Goal: Information Seeking & Learning: Understand process/instructions

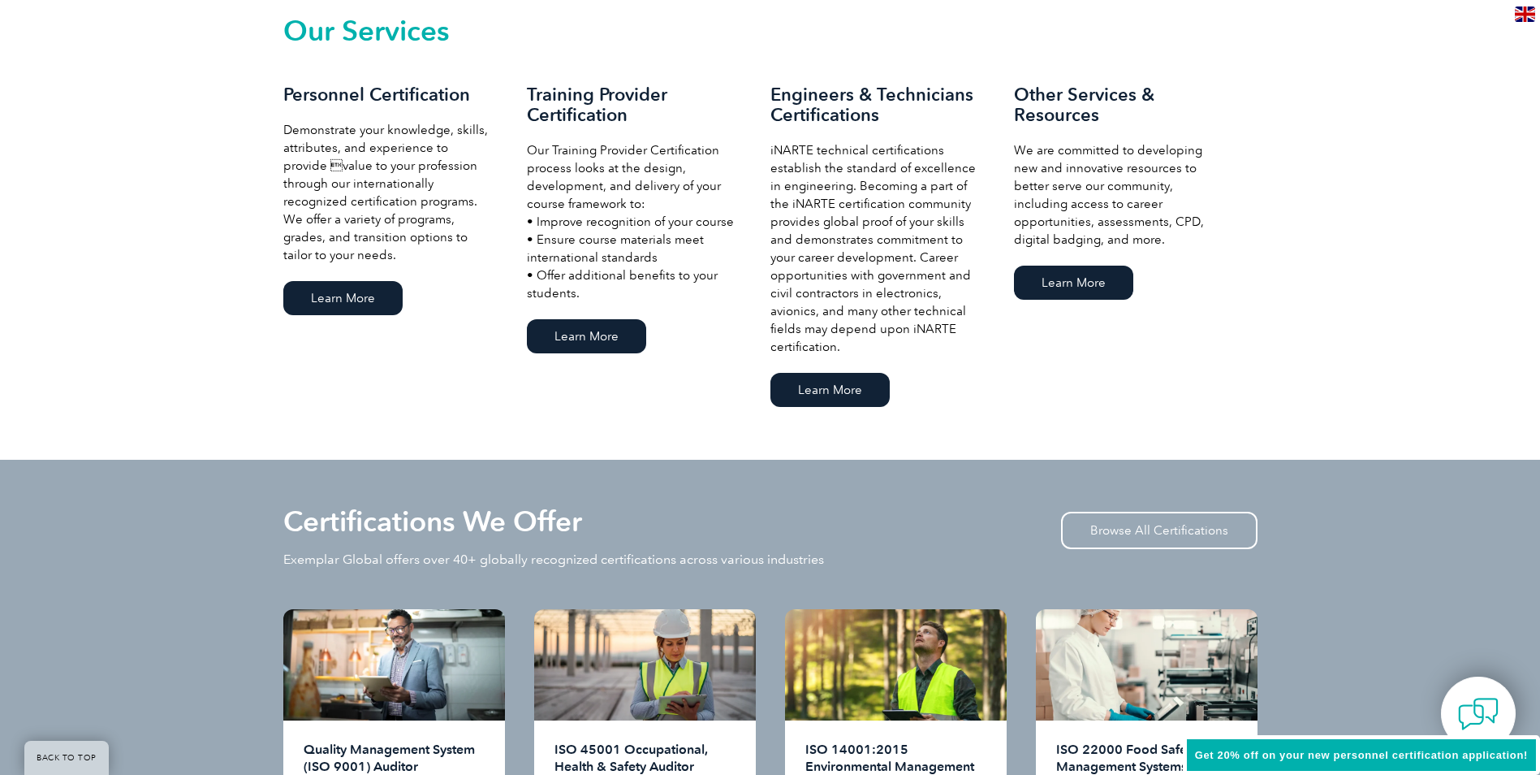
scroll to position [1299, 0]
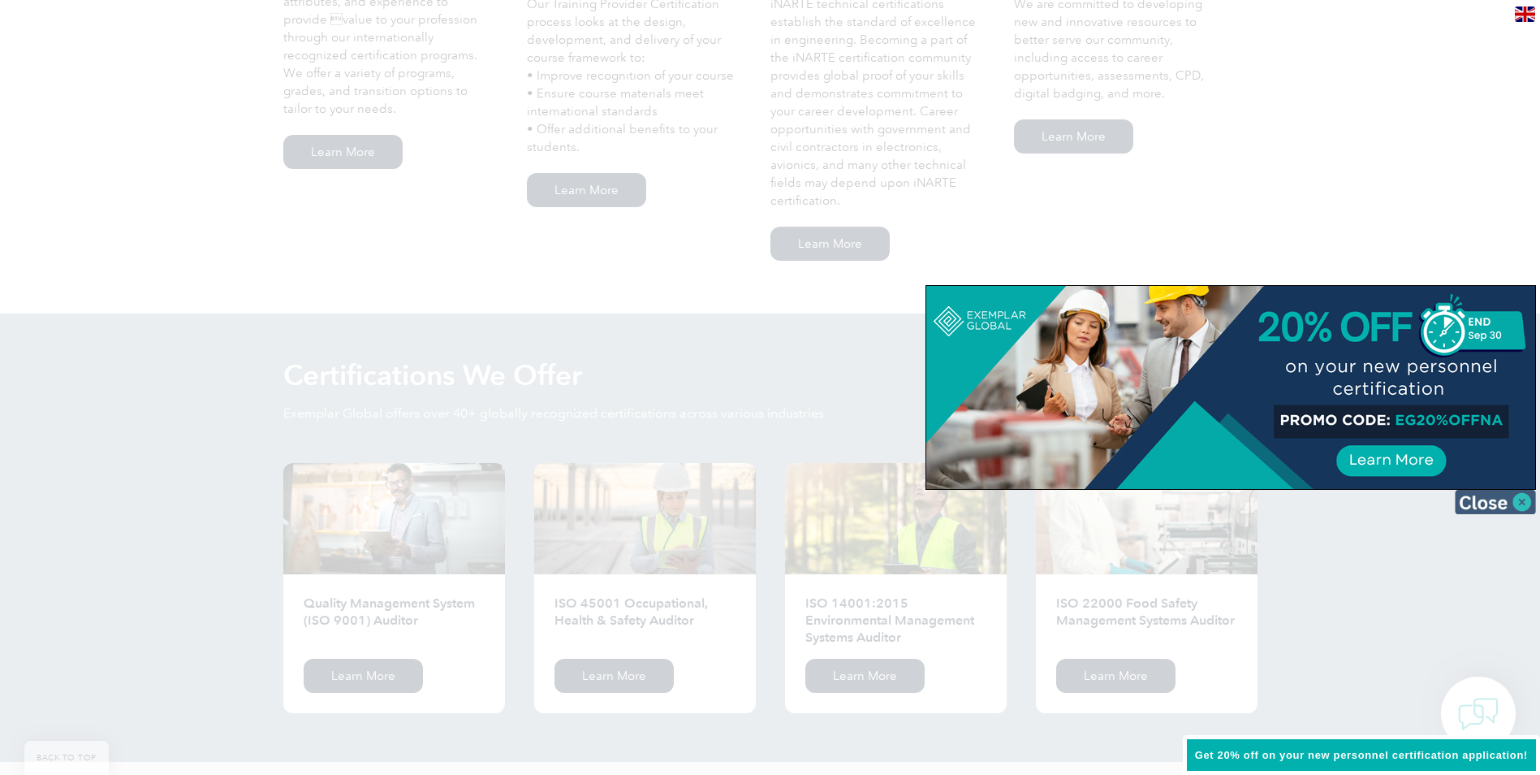
click at [1515, 498] on img at bounding box center [1495, 502] width 81 height 24
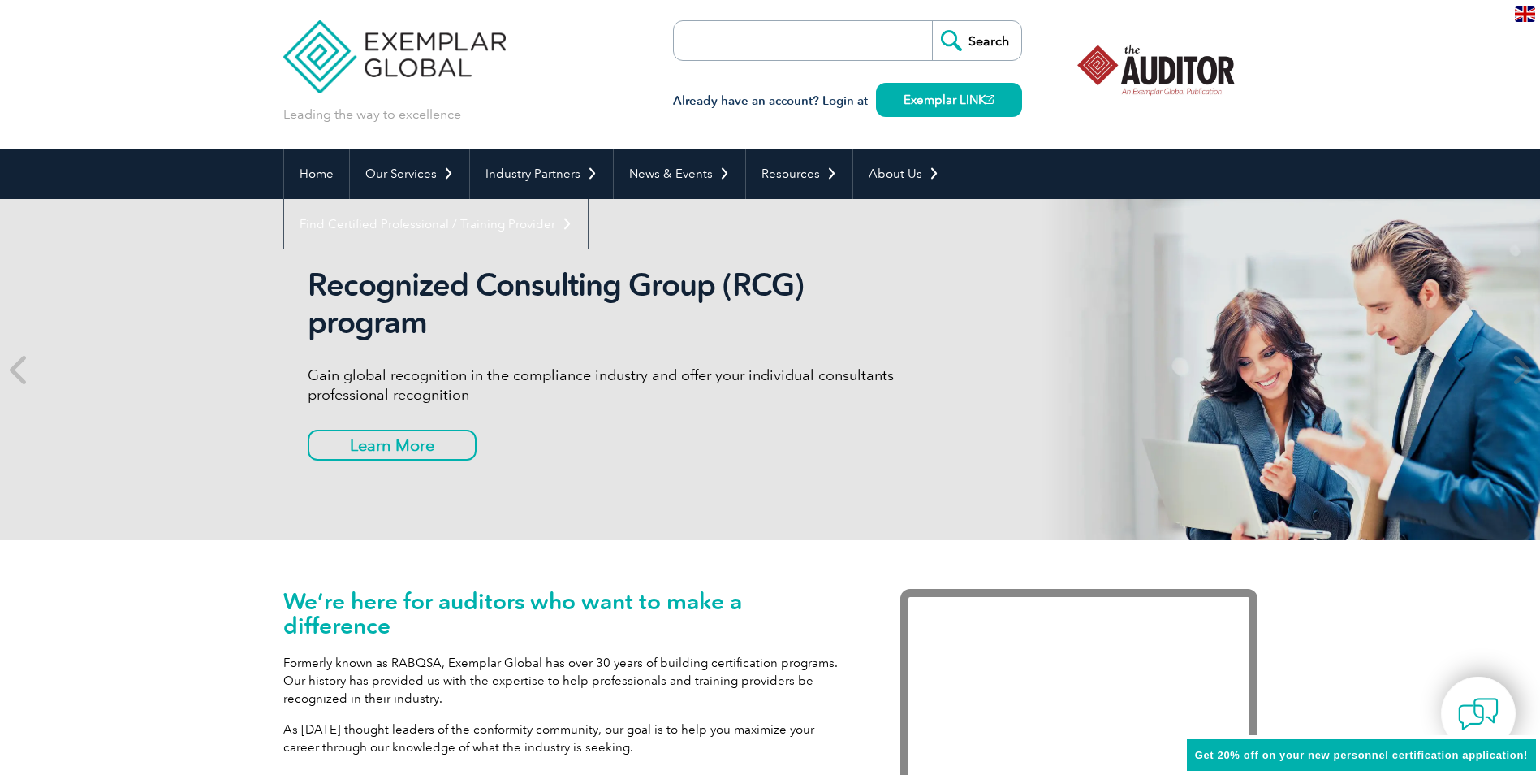
scroll to position [0, 0]
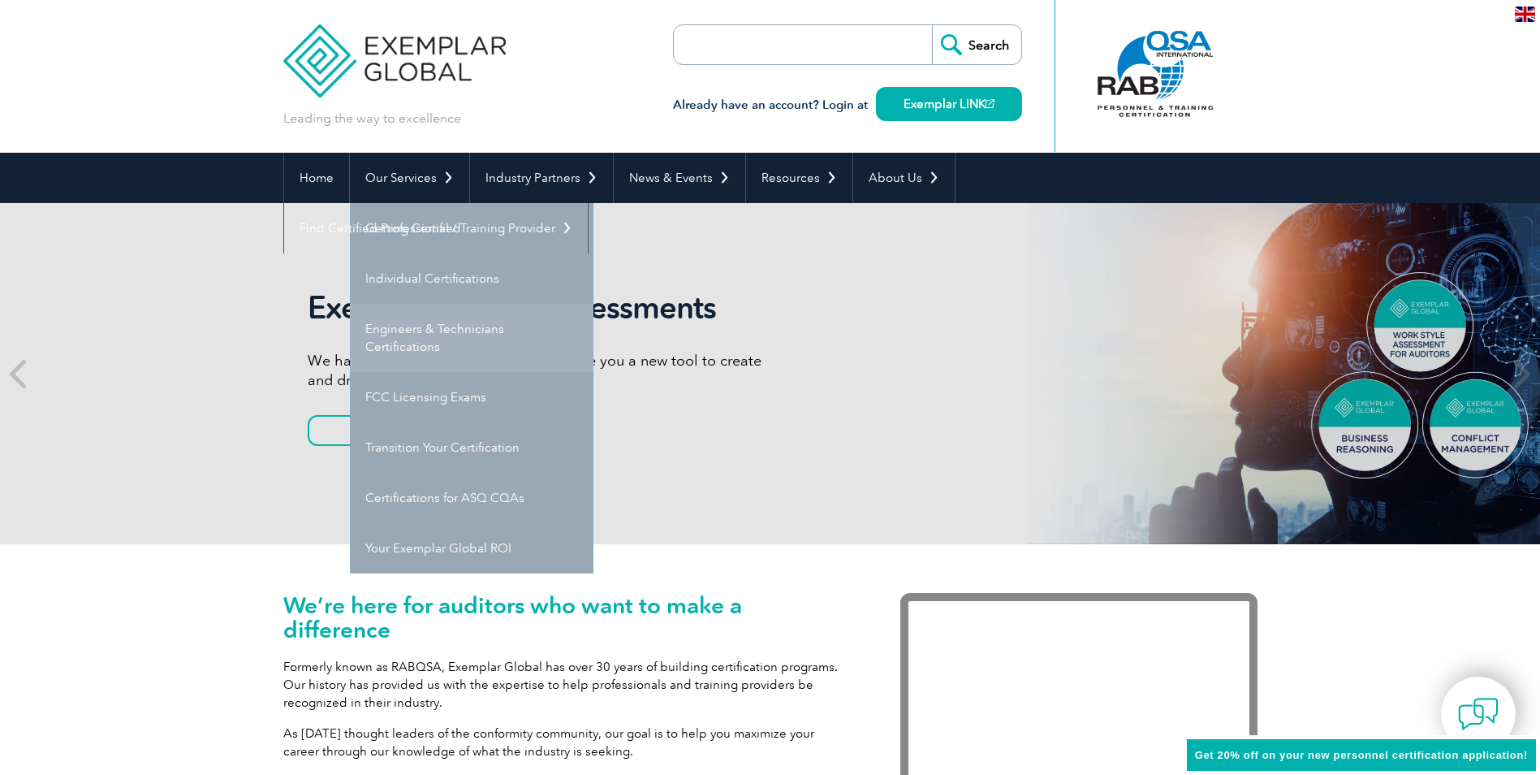
click at [460, 335] on link "Engineers & Technicians Certifications" at bounding box center [472, 338] width 244 height 68
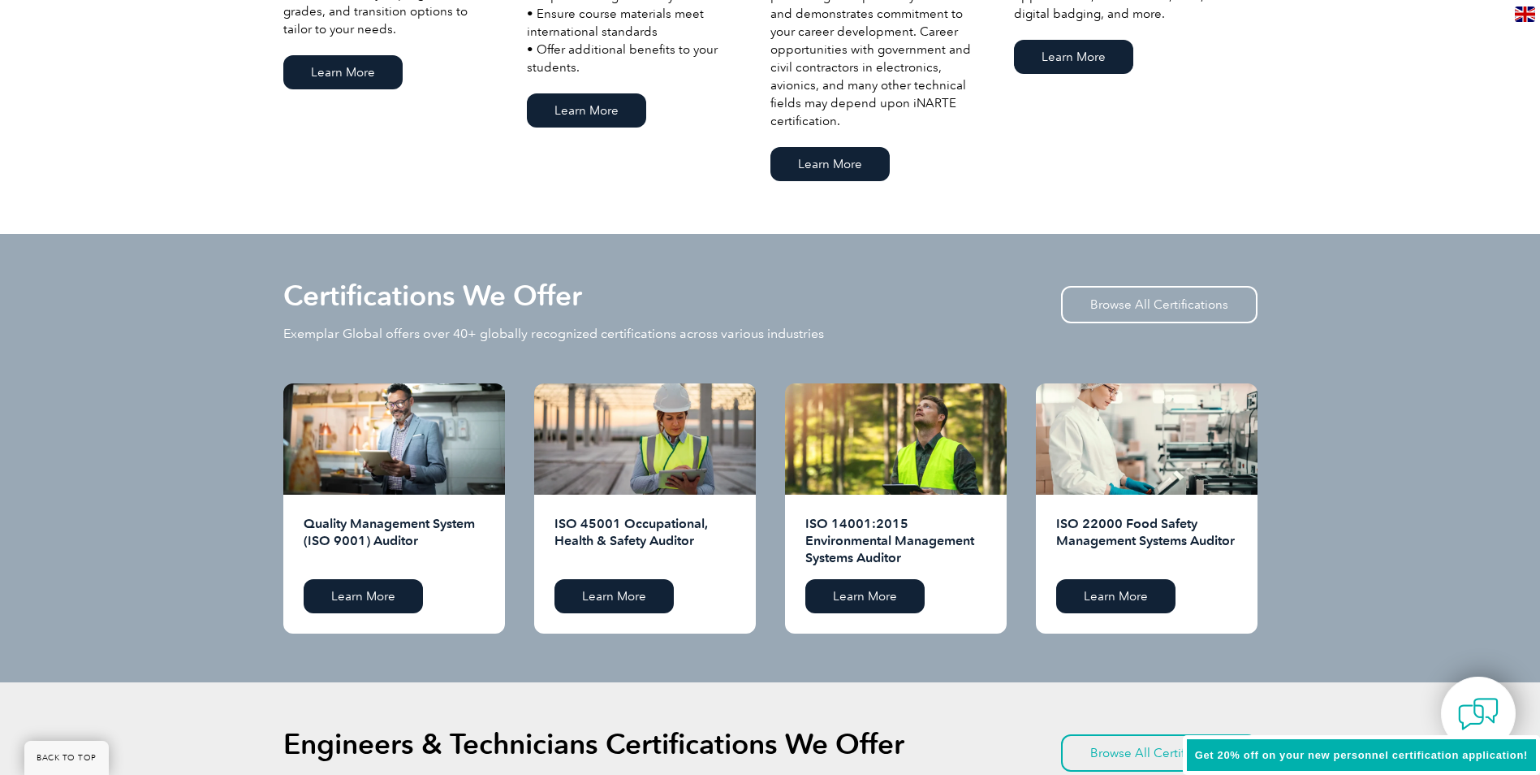
scroll to position [1516, 0]
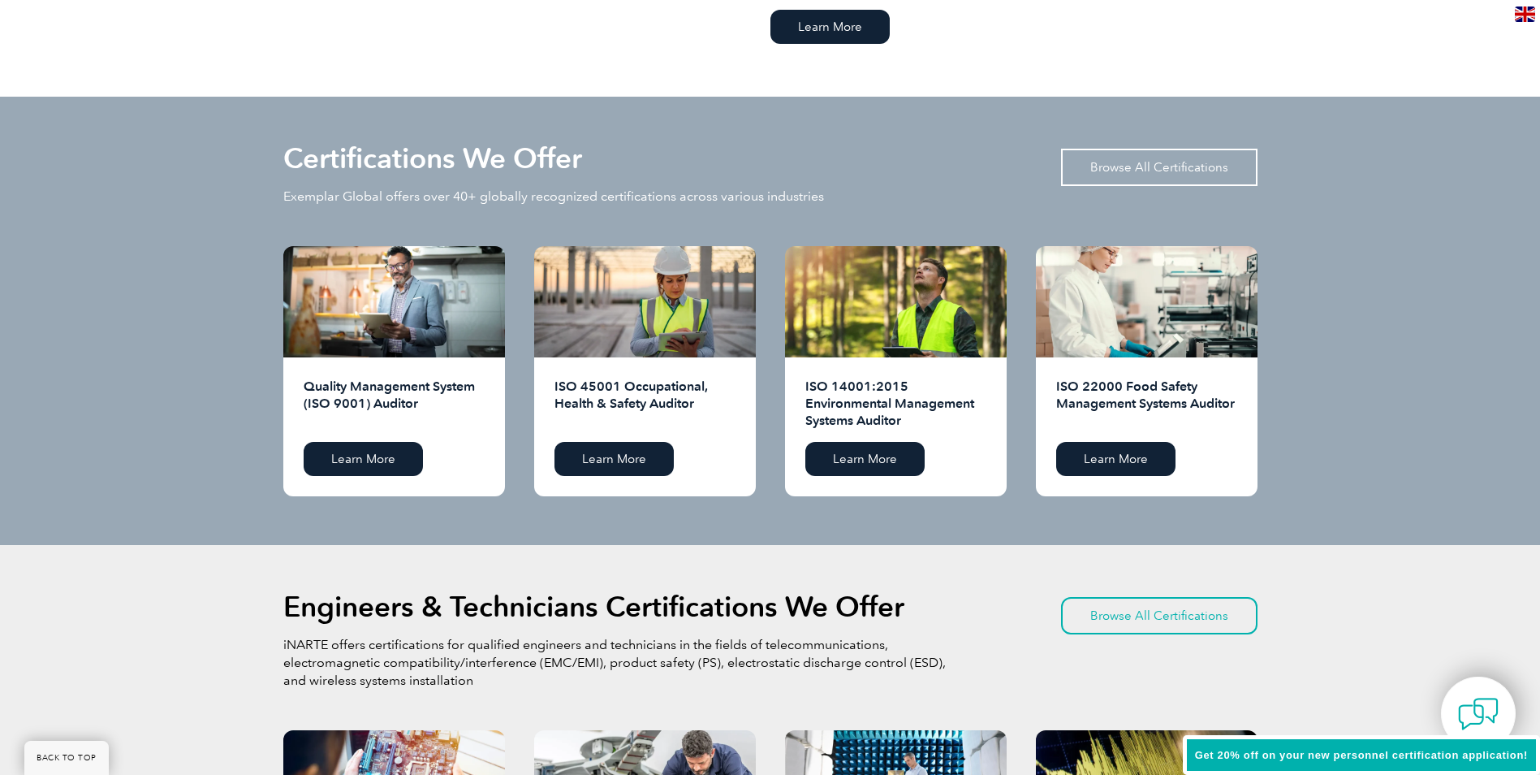
click at [1160, 166] on link "Browse All Certifications" at bounding box center [1159, 167] width 196 height 37
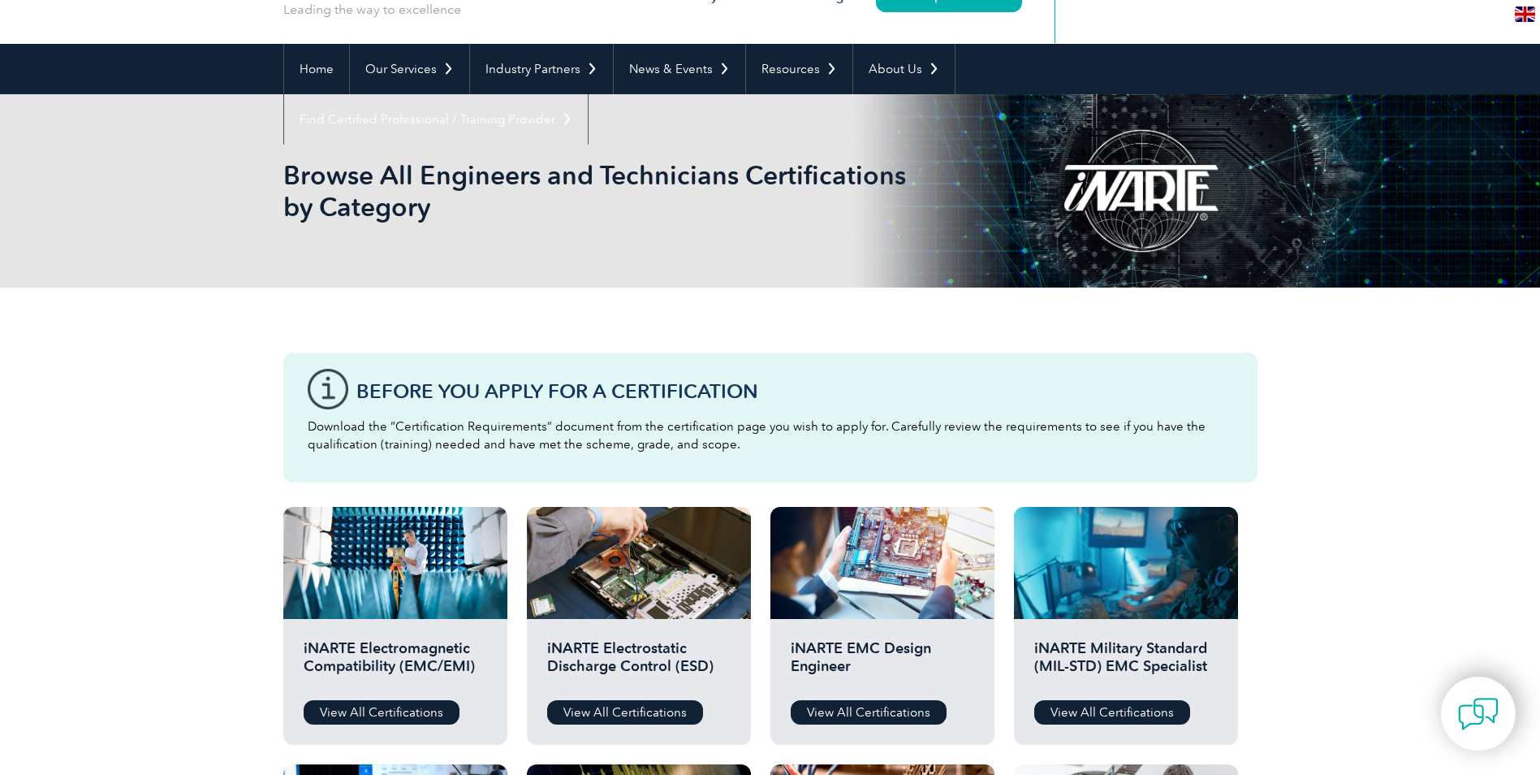
scroll to position [108, 0]
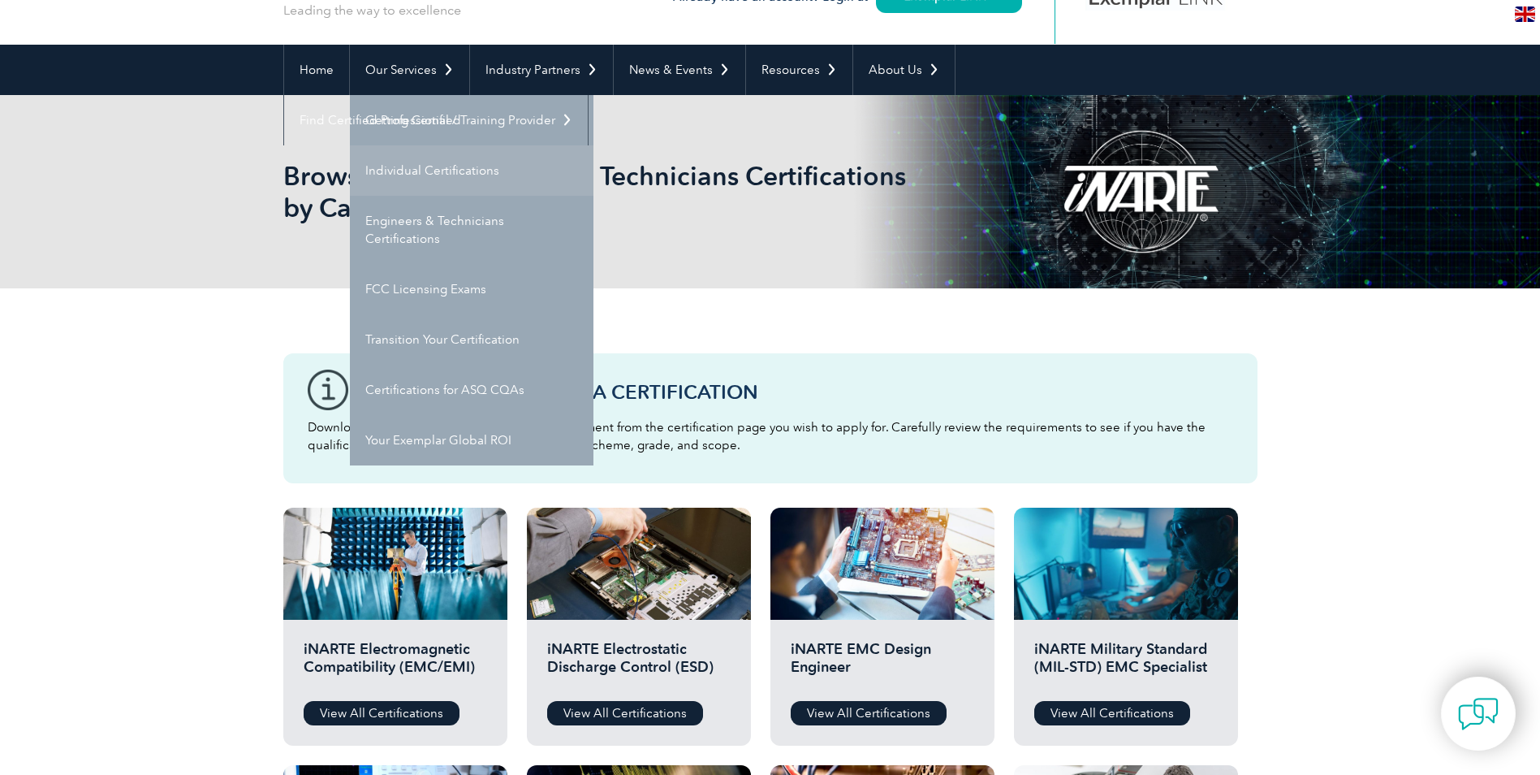
click at [498, 170] on link "Individual Certifications" at bounding box center [472, 170] width 244 height 50
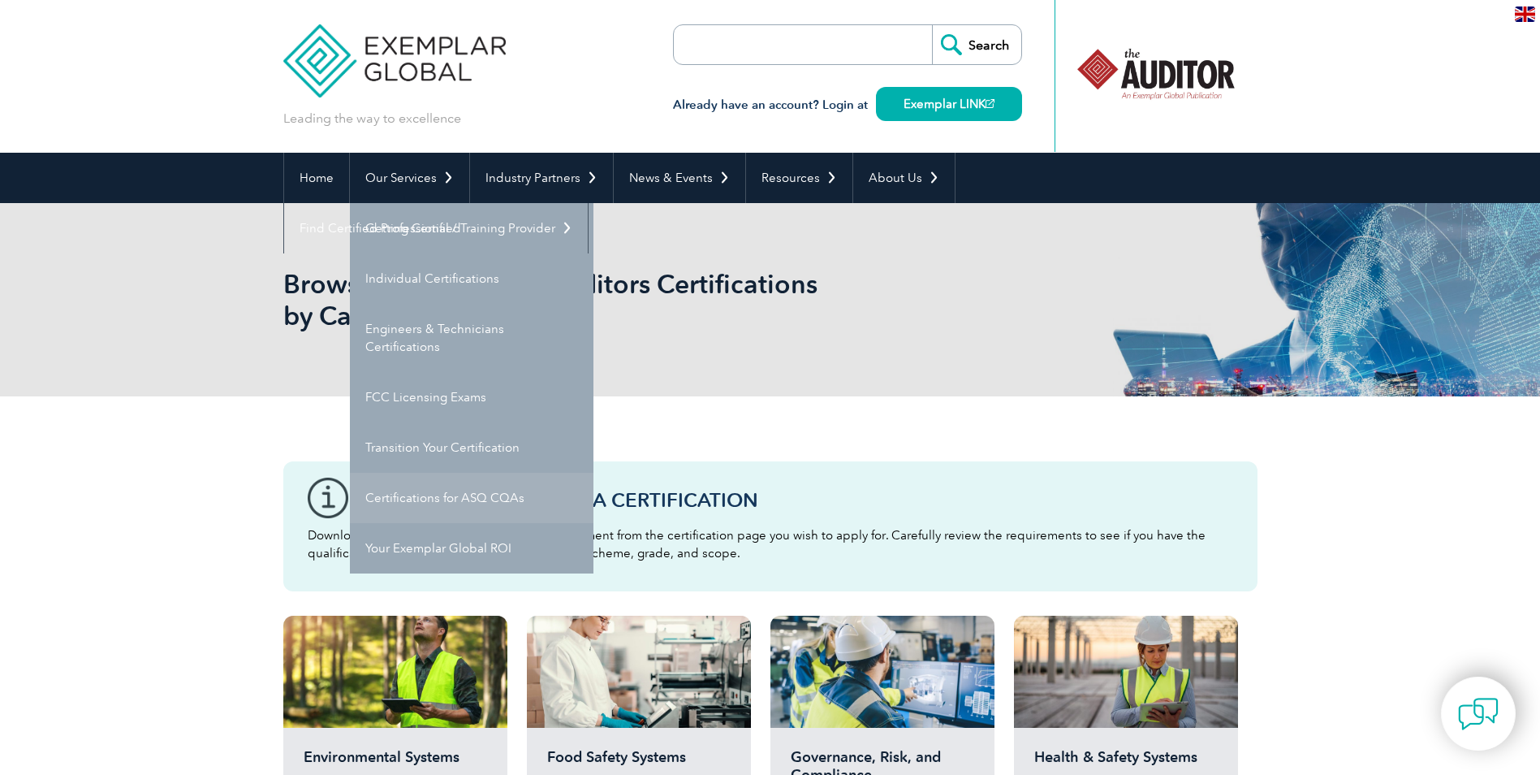
click at [533, 494] on link "Certifications for ASQ CQAs" at bounding box center [472, 498] width 244 height 50
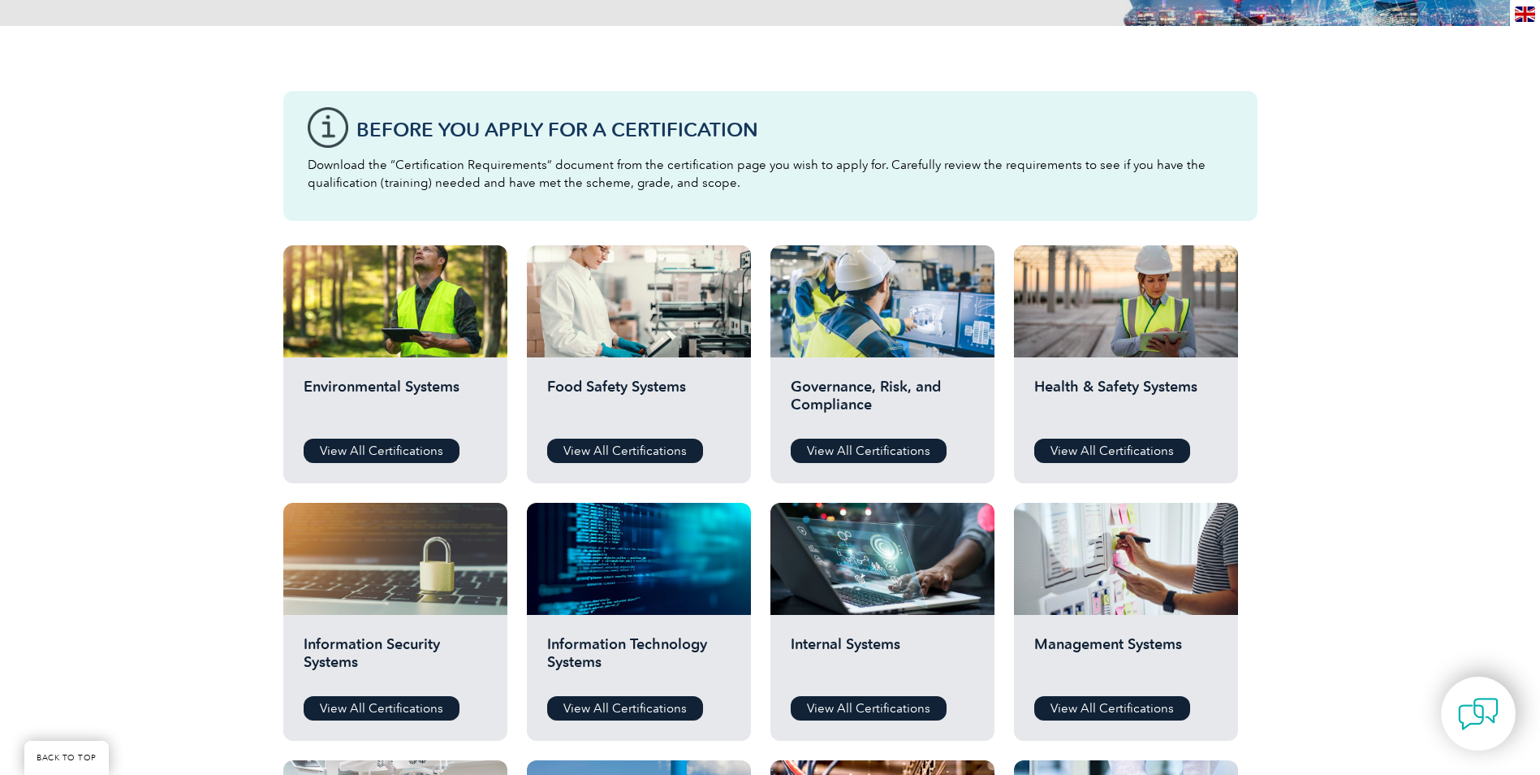
scroll to position [379, 0]
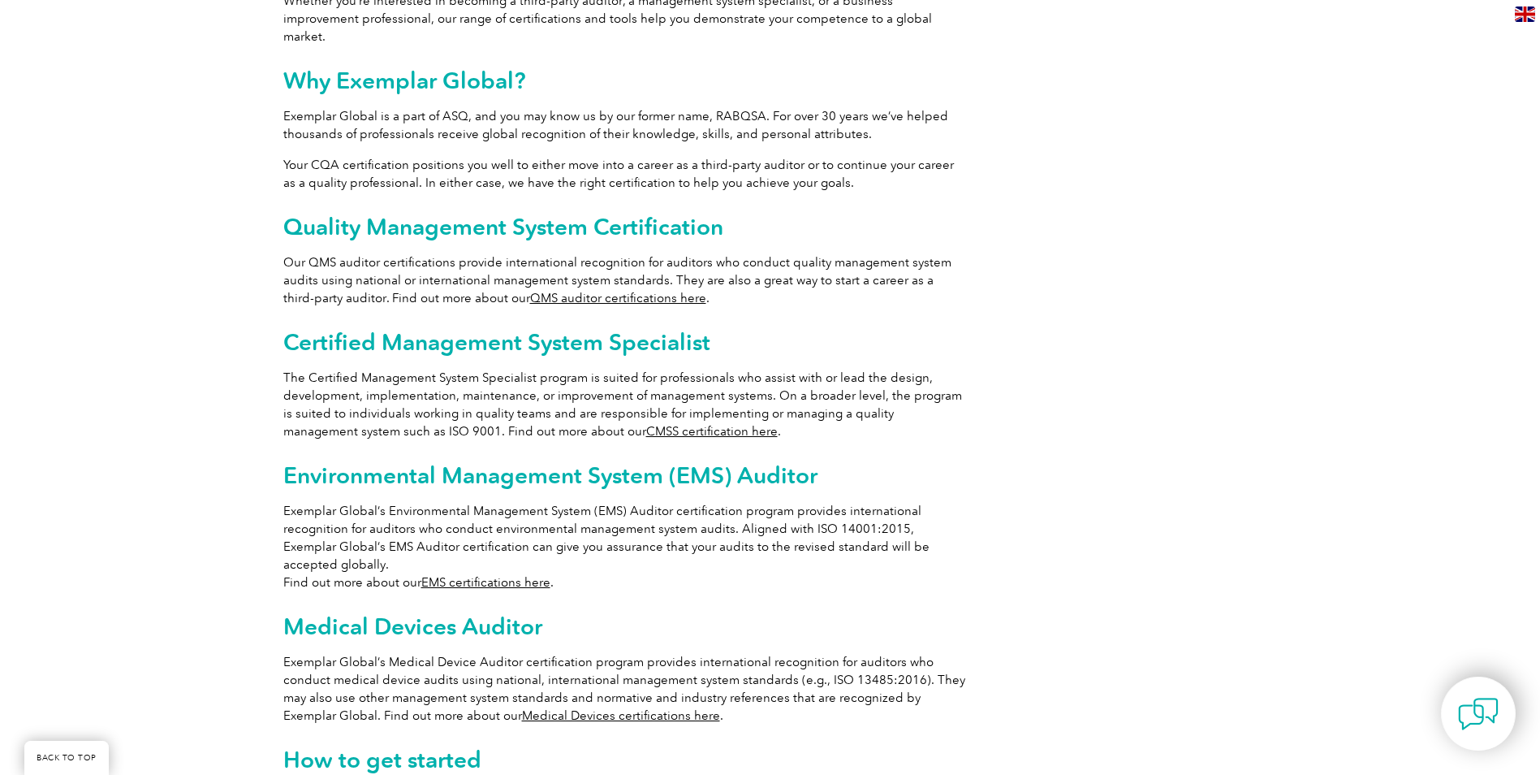
scroll to position [650, 0]
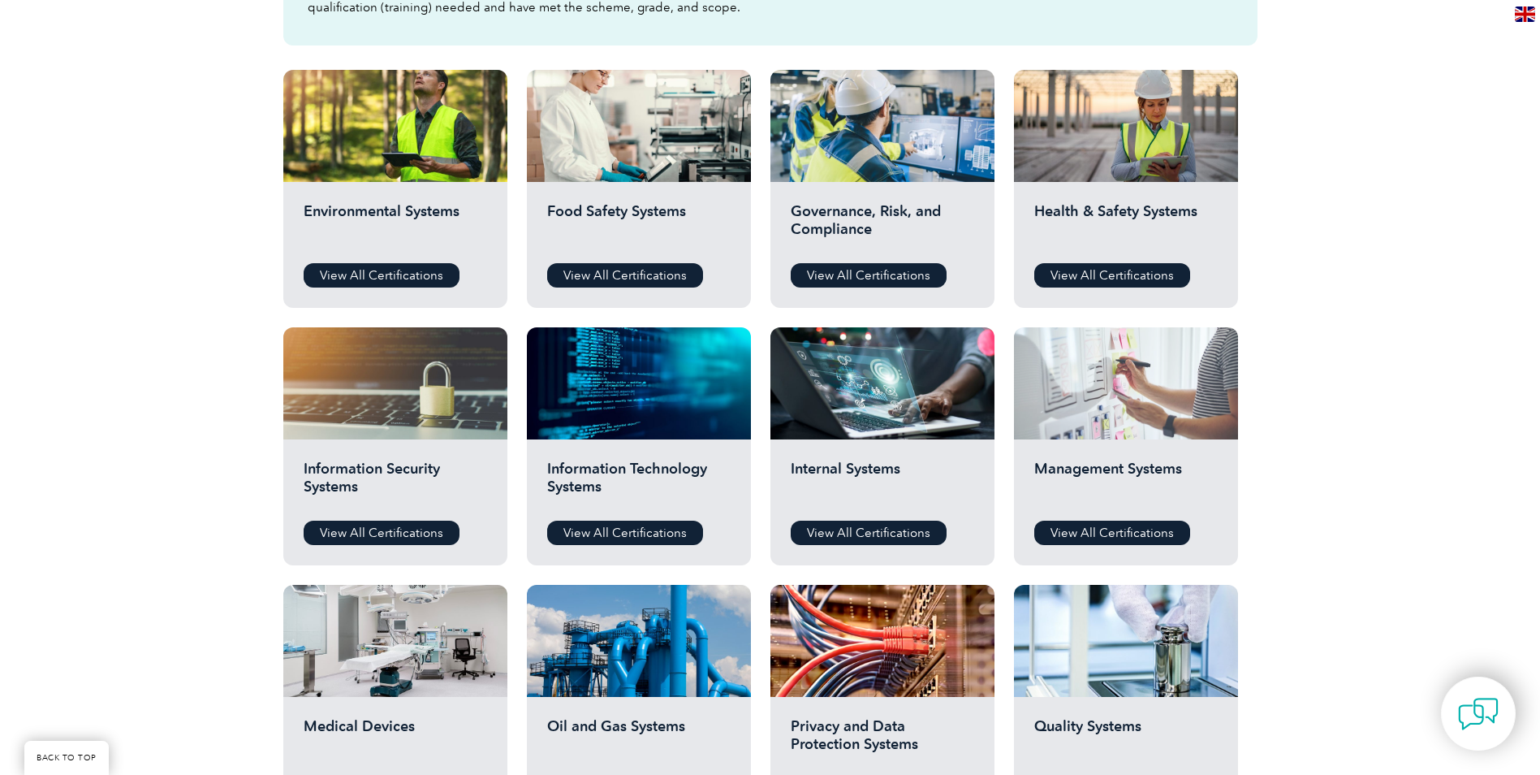
scroll to position [542, 0]
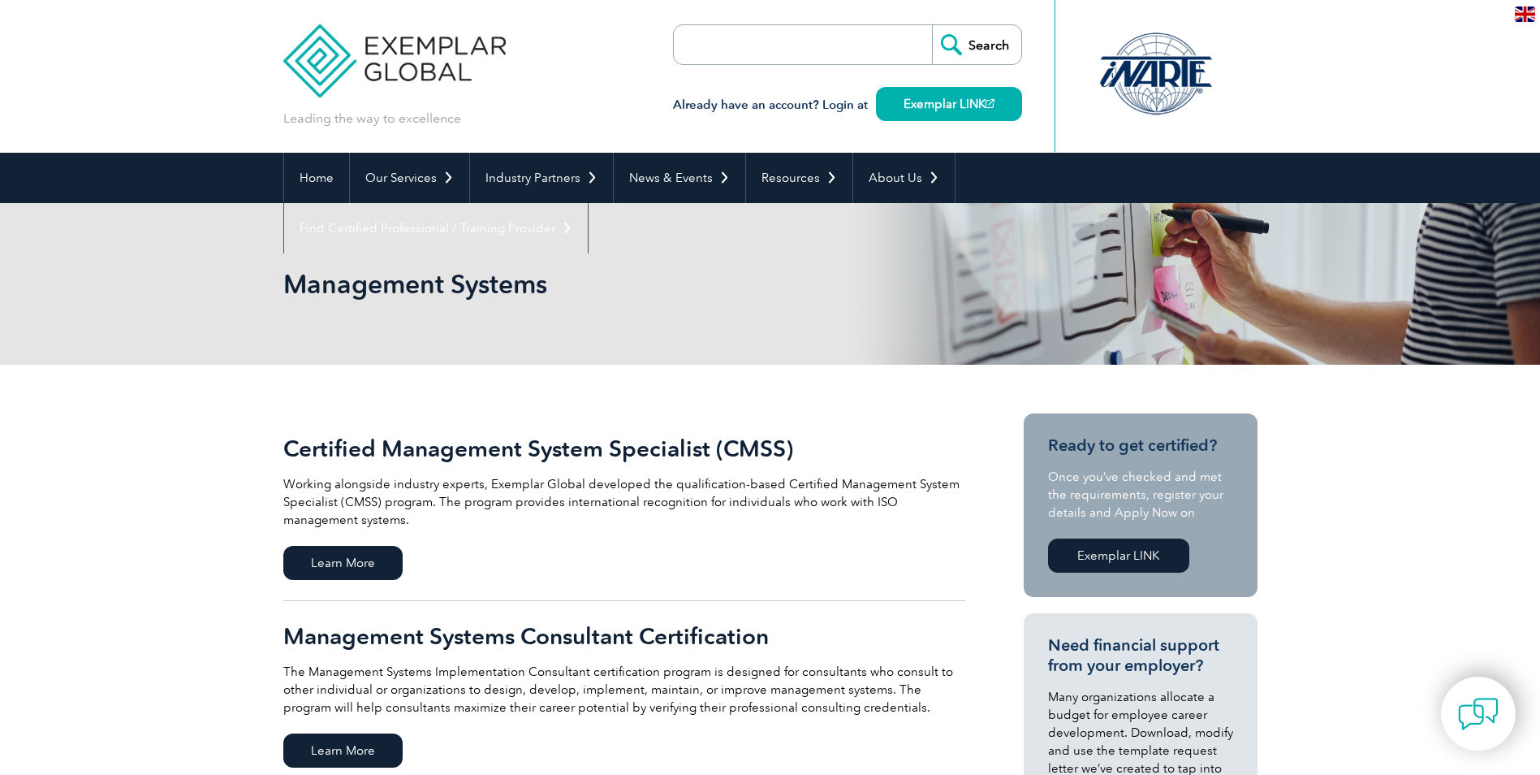
scroll to position [325, 0]
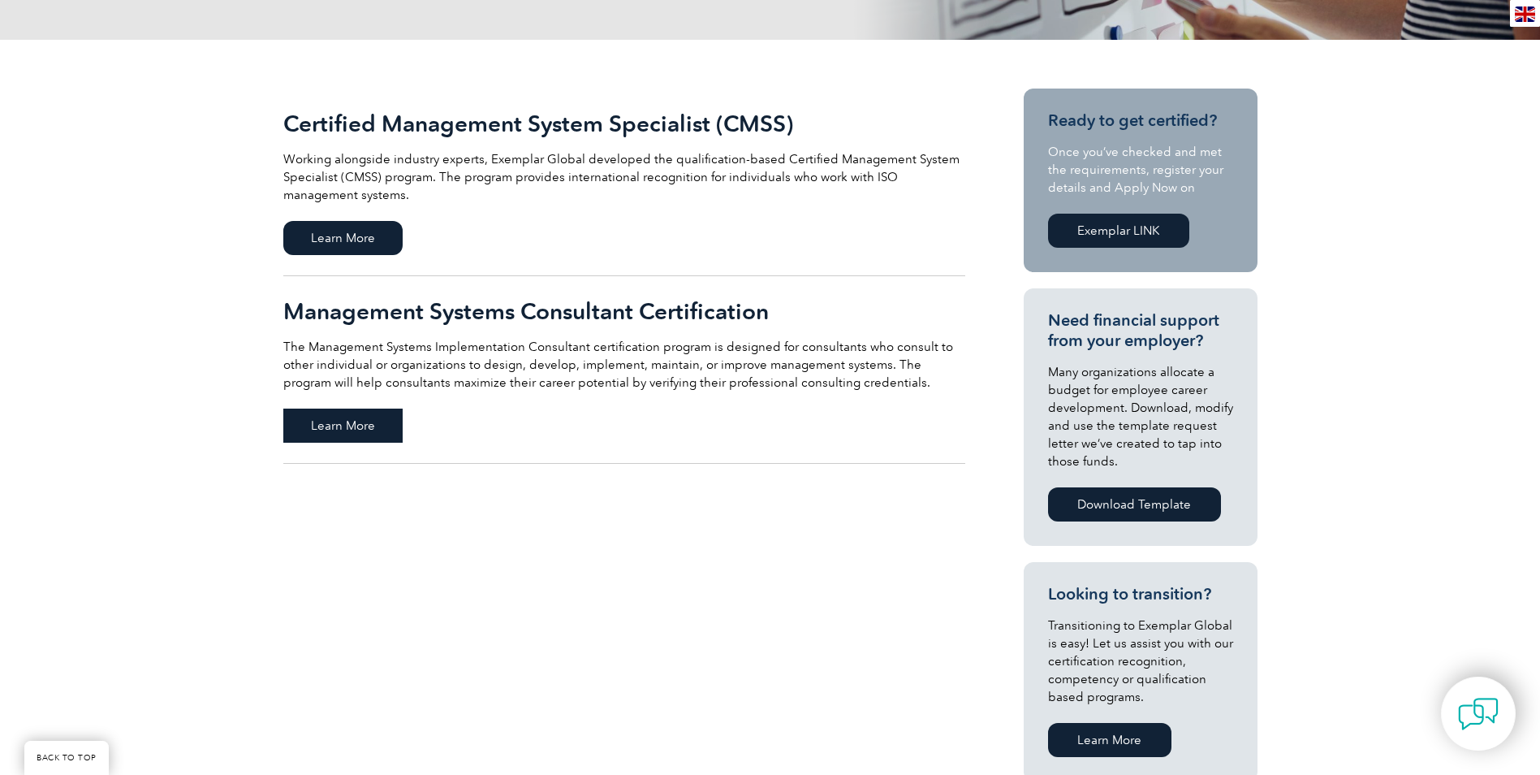
click at [349, 427] on span "Learn More" at bounding box center [342, 425] width 119 height 34
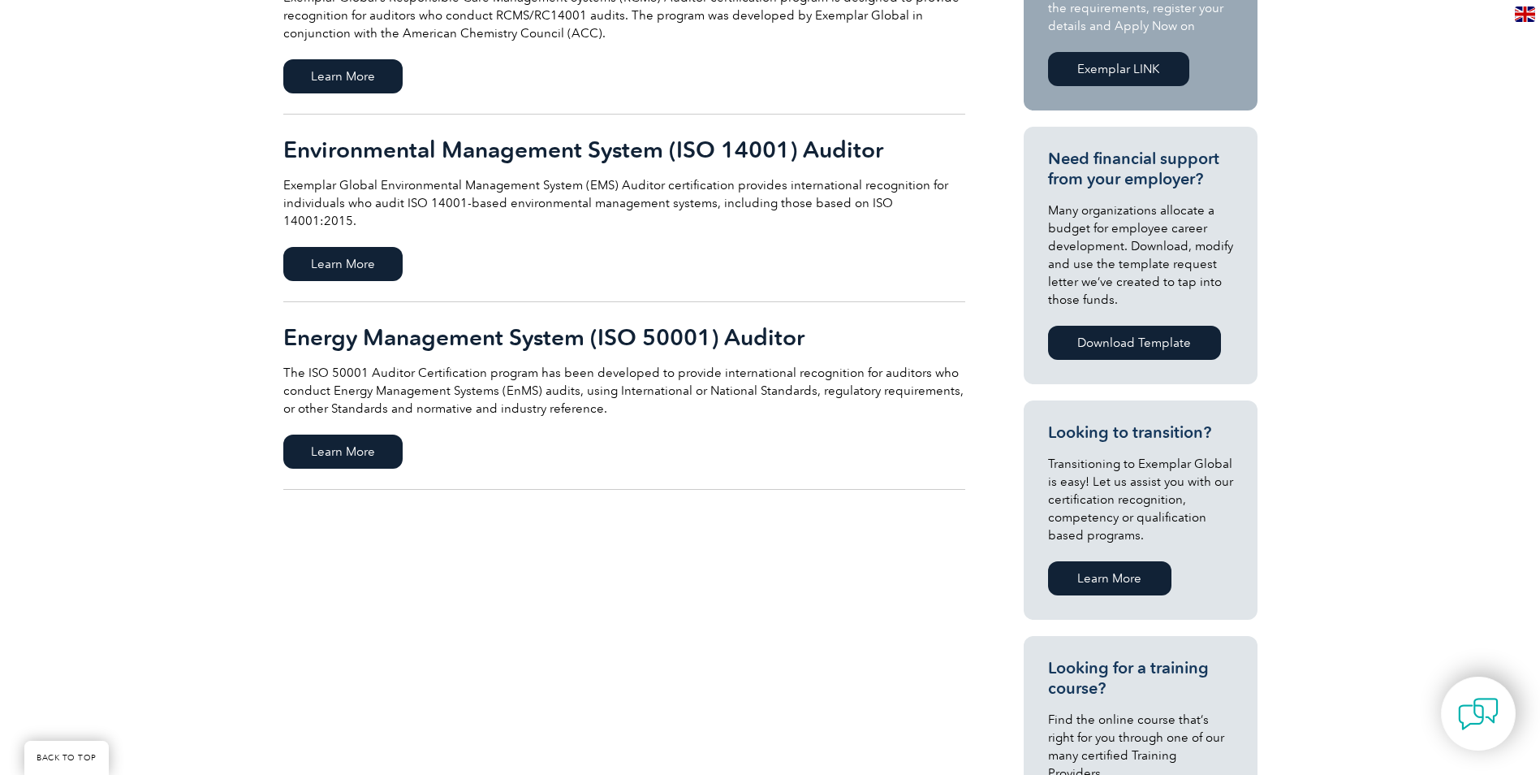
scroll to position [487, 0]
click at [334, 434] on span "Learn More" at bounding box center [342, 451] width 119 height 34
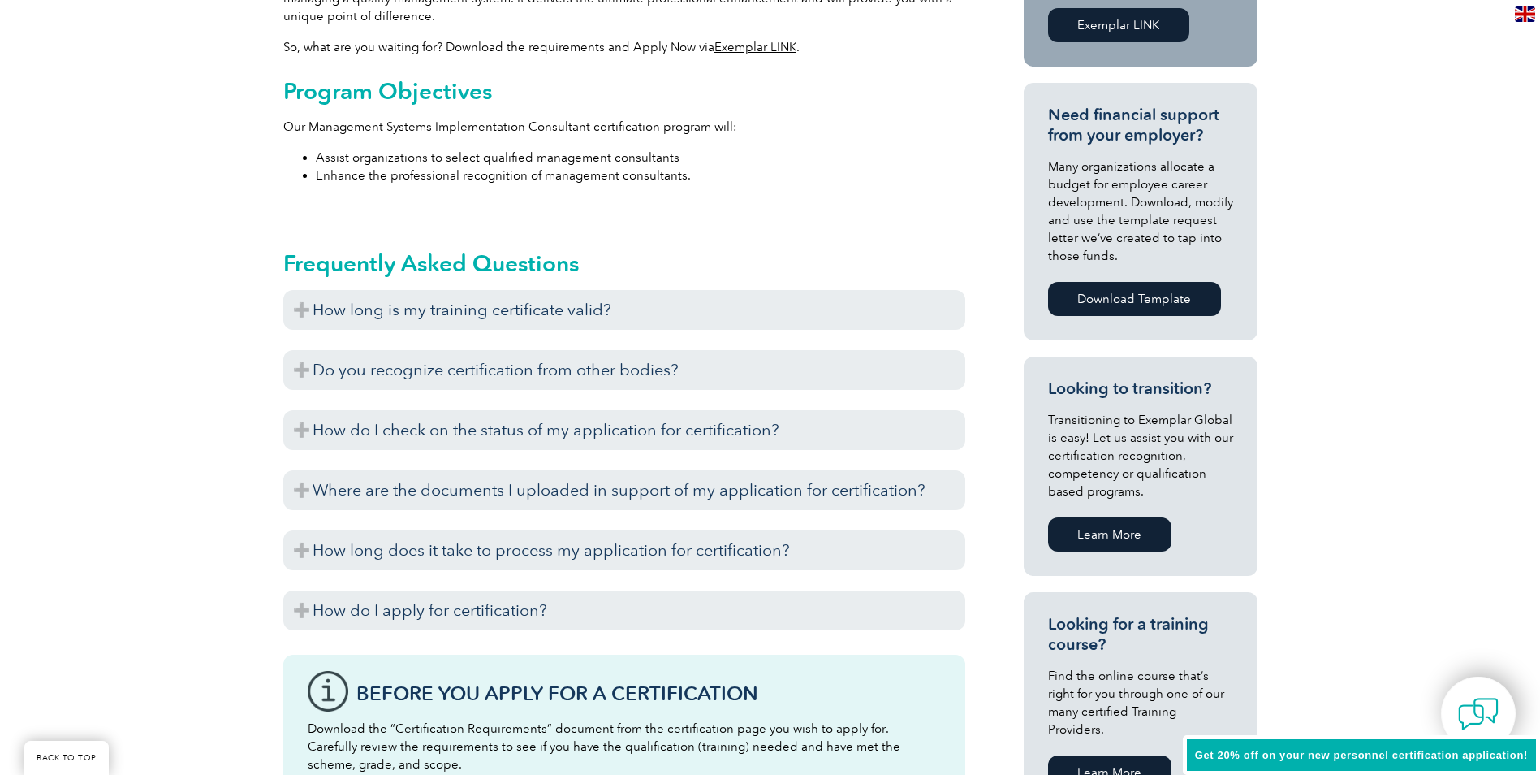
scroll to position [650, 0]
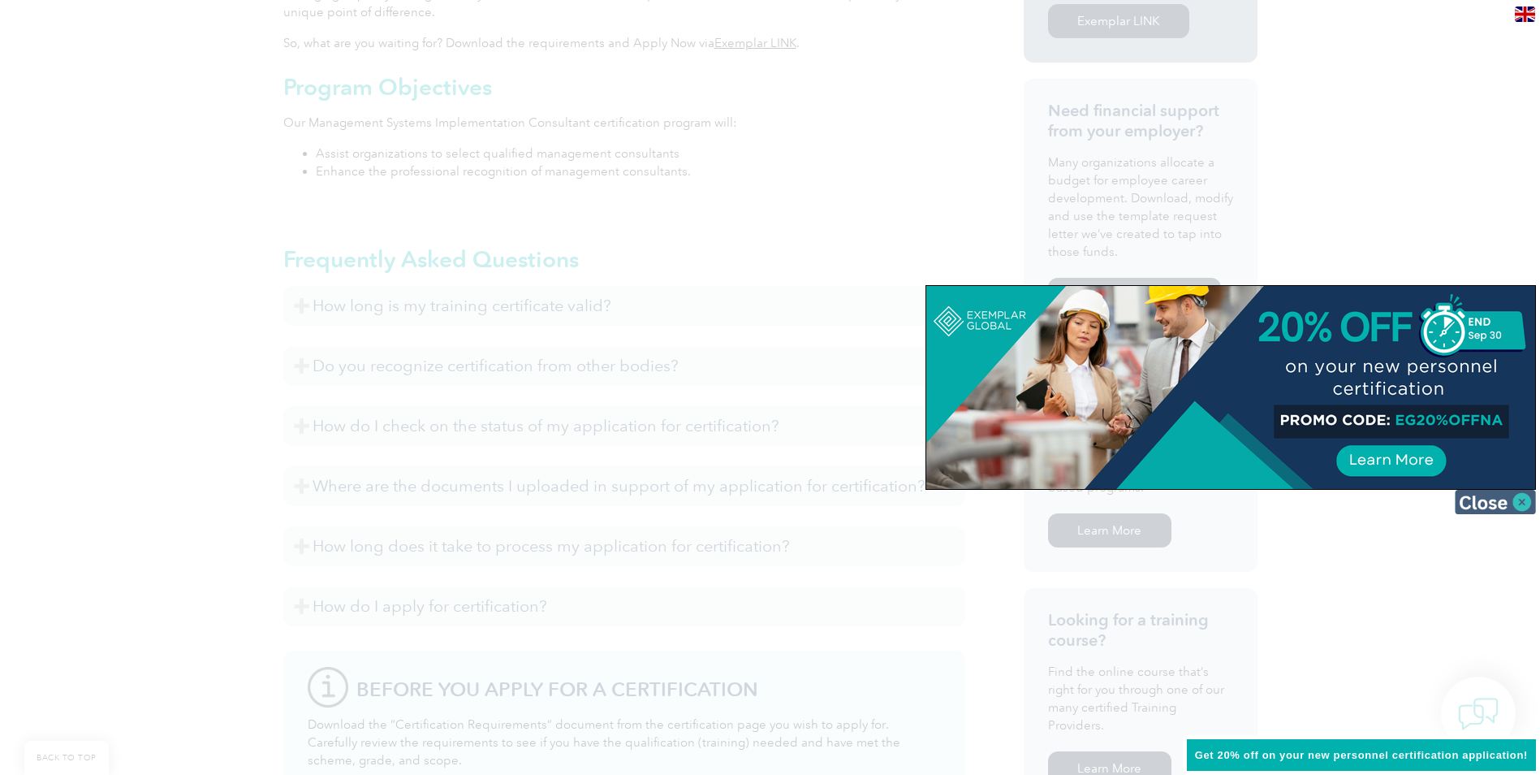
click at [1462, 498] on img at bounding box center [1495, 502] width 81 height 24
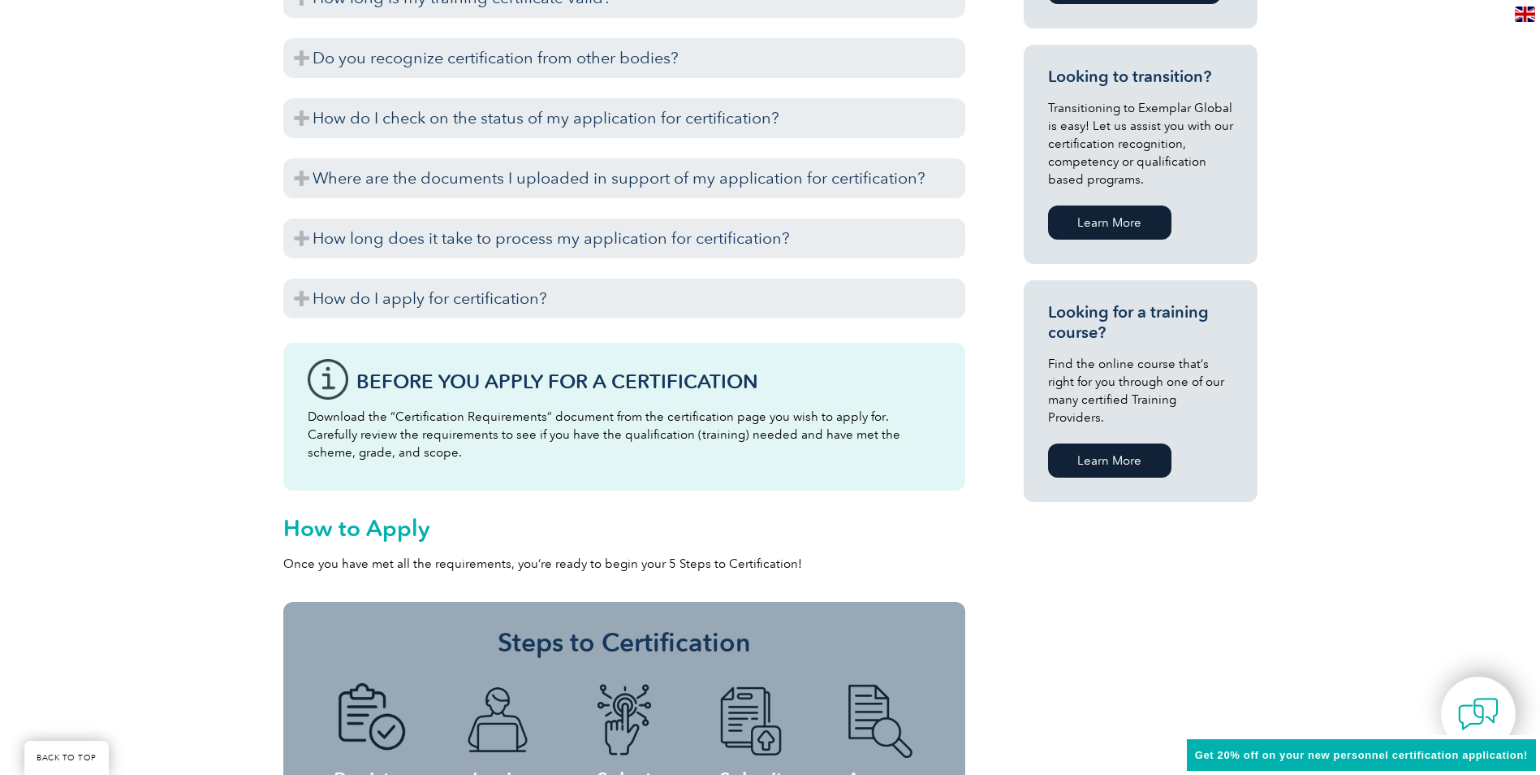
scroll to position [1029, 0]
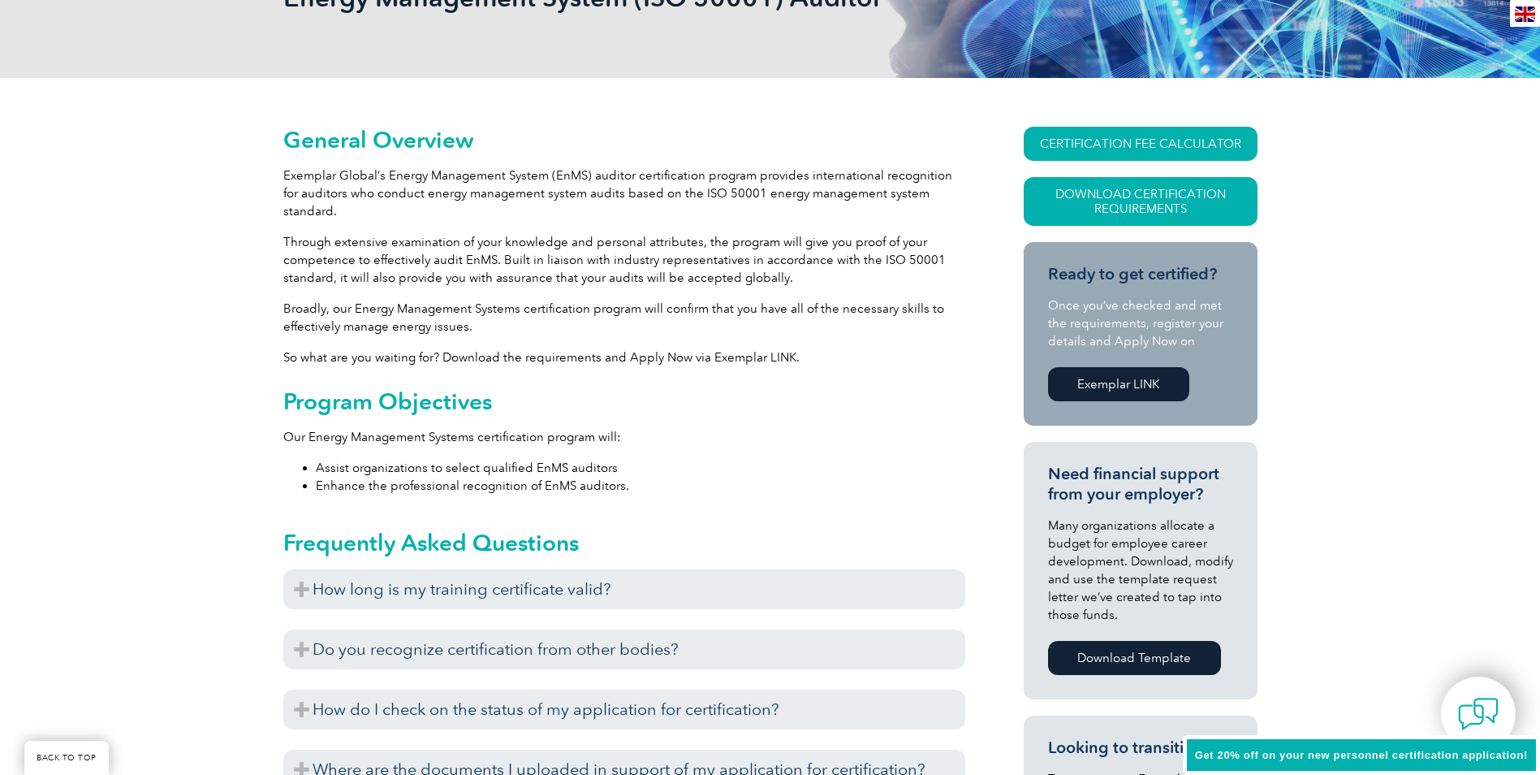
scroll to position [379, 0]
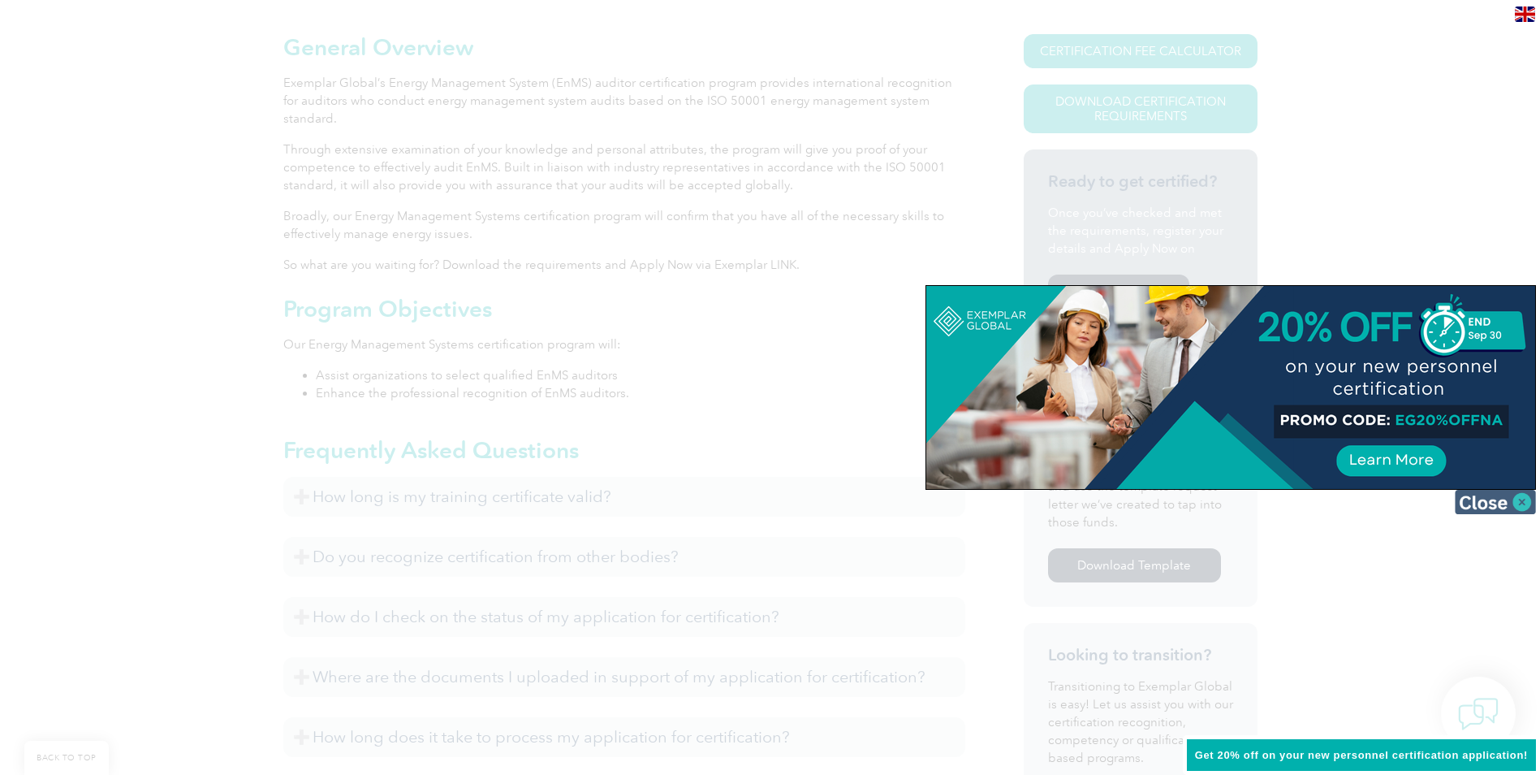
click at [1522, 508] on img at bounding box center [1495, 502] width 81 height 24
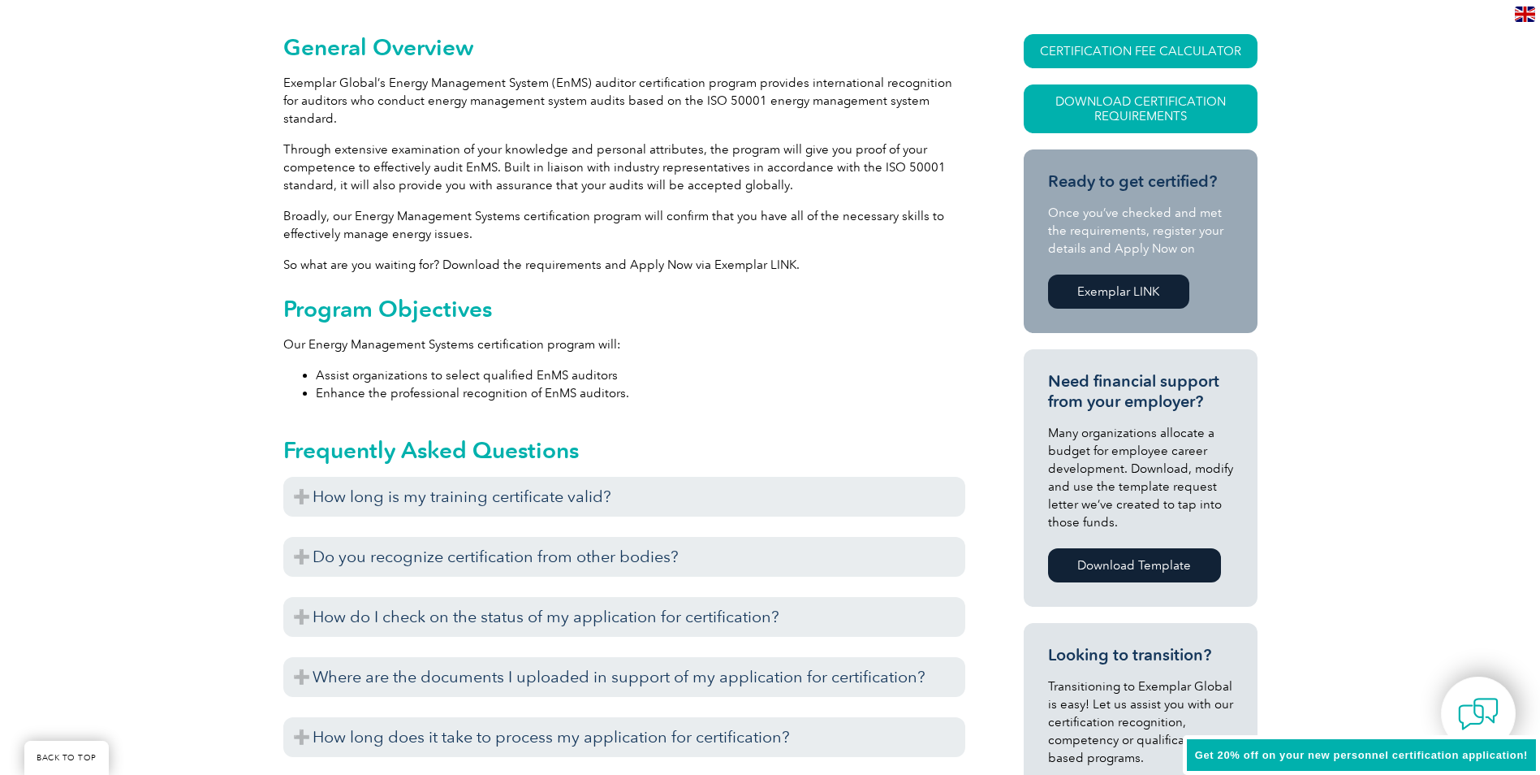
click at [162, 284] on div "General Overview Exemplar Global’s Energy Management System (EnMS) auditor cert…" at bounding box center [770, 729] width 1540 height 1488
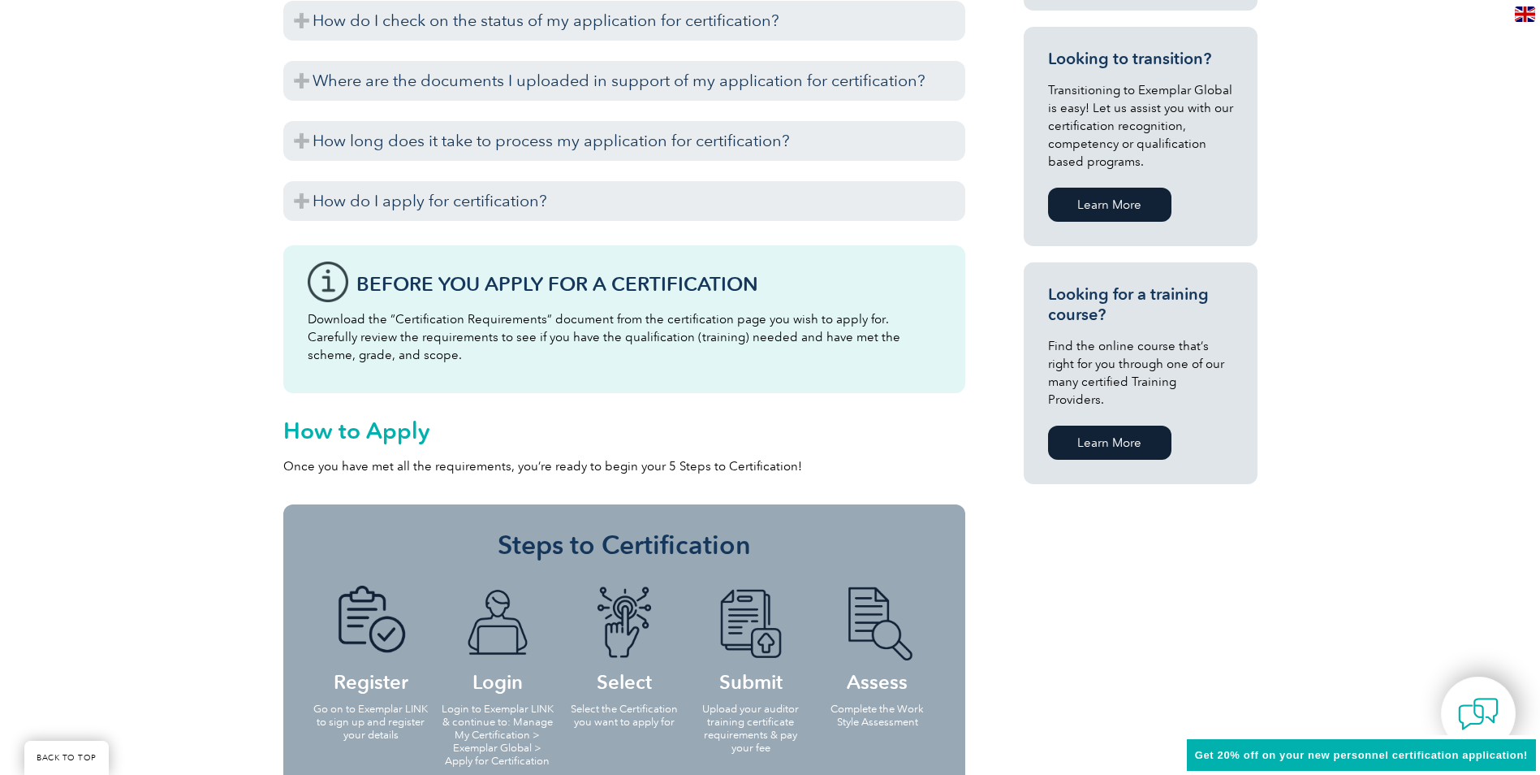
scroll to position [974, 0]
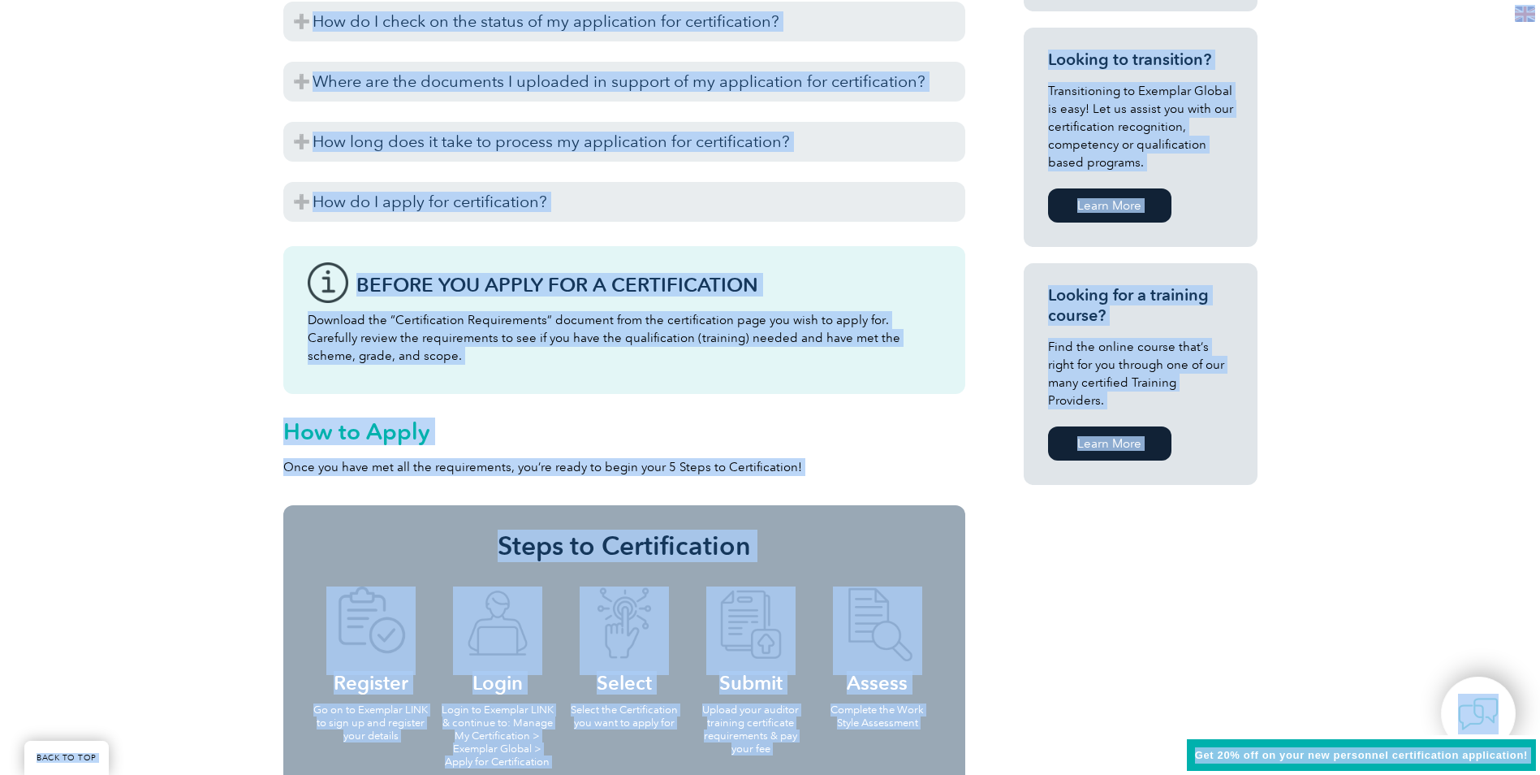
click at [118, 331] on div "General Overview Exemplar Global’s Energy Management System (EnMS) auditor cert…" at bounding box center [770, 134] width 1540 height 1488
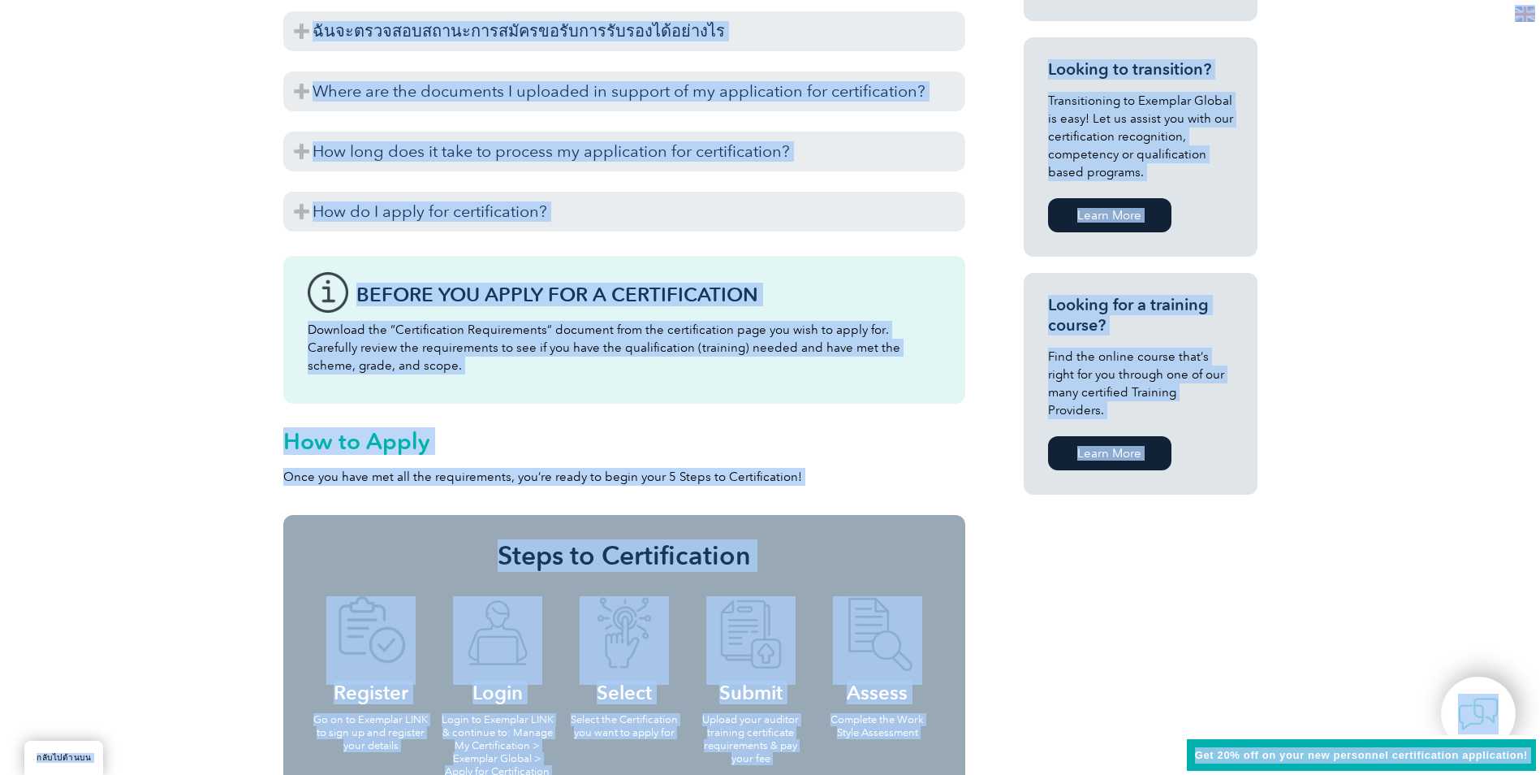
scroll to position [975, 0]
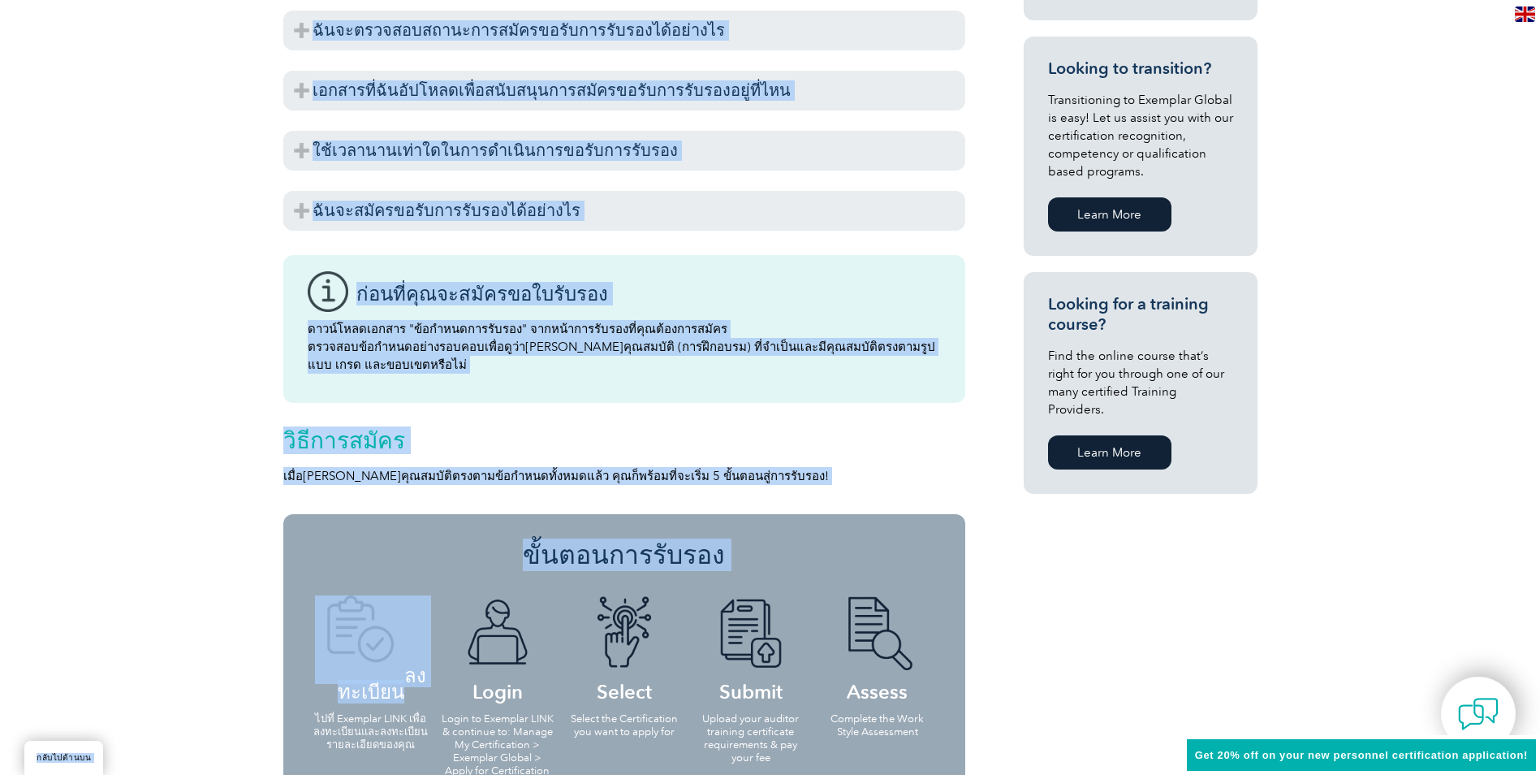
click at [111, 304] on div "ภาพรวมทั่วไป โปรแกรมการรับรองผู้ตรวจสอบระบบการจัดการพลังงาน (EnMS) ของ Exemplar…" at bounding box center [770, 143] width 1540 height 1488
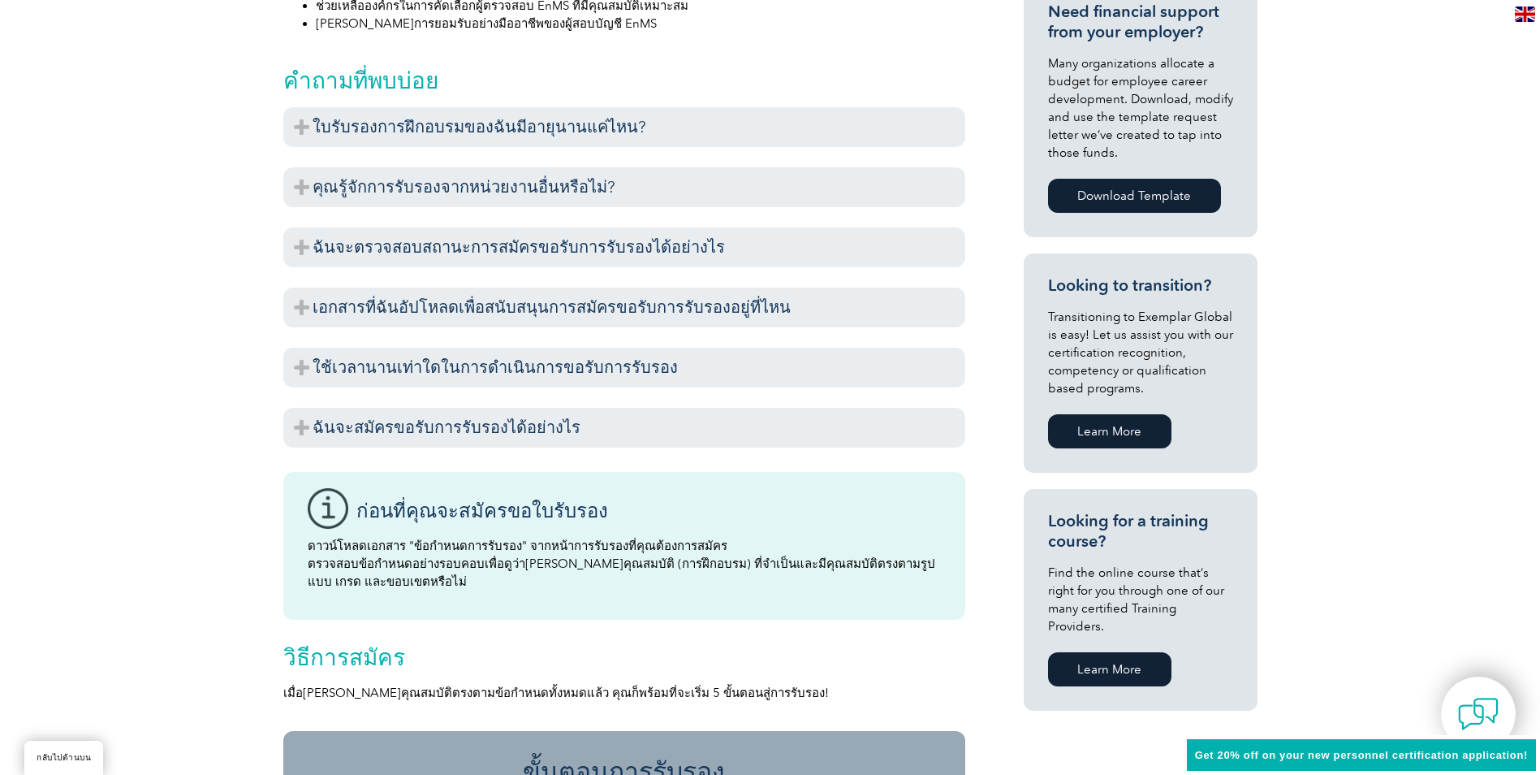
scroll to position [705, 0]
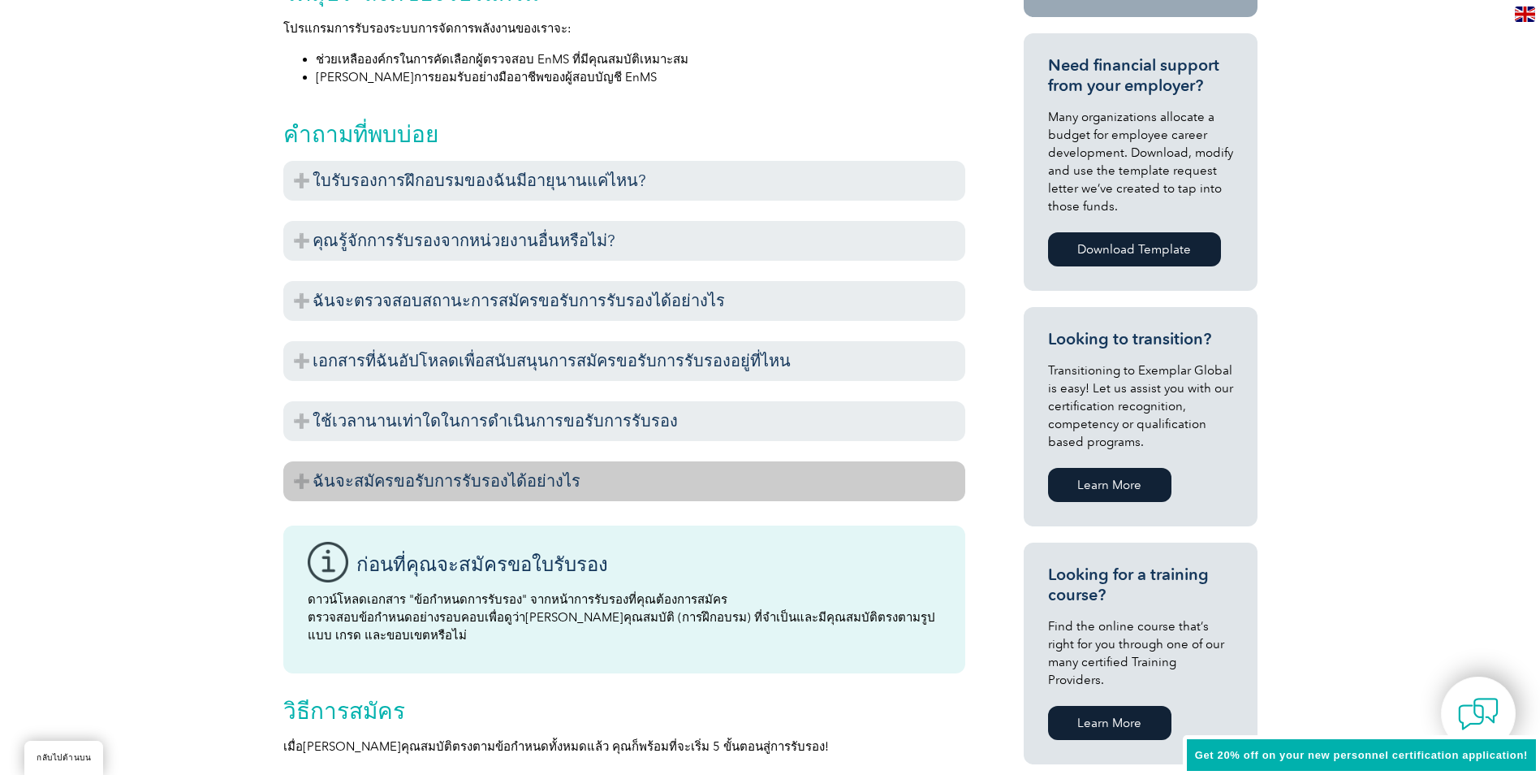
click at [365, 461] on h3 "ฉันจะสมัครขอรับการรับรองได้อย่างไร" at bounding box center [624, 481] width 682 height 40
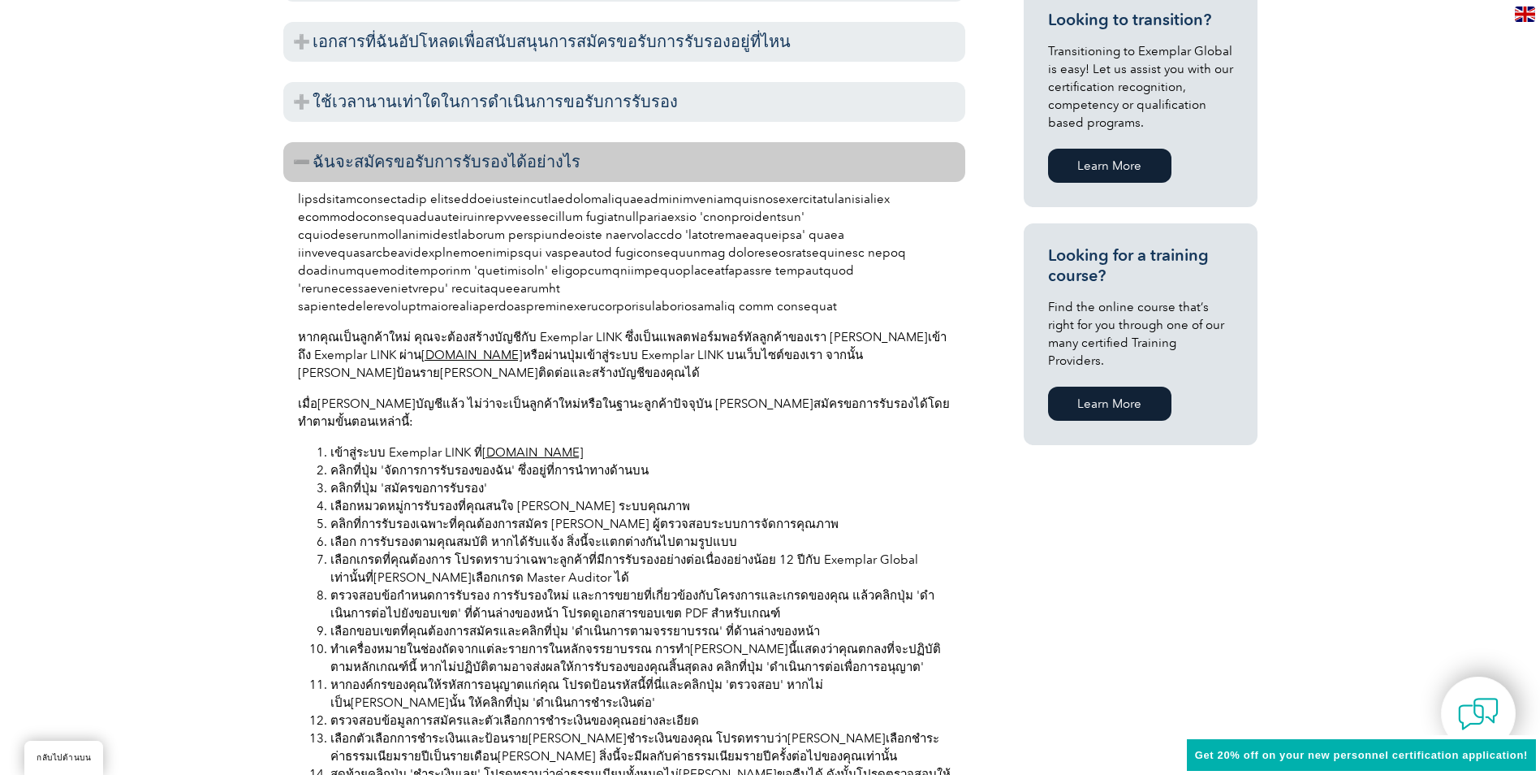
scroll to position [1083, 0]
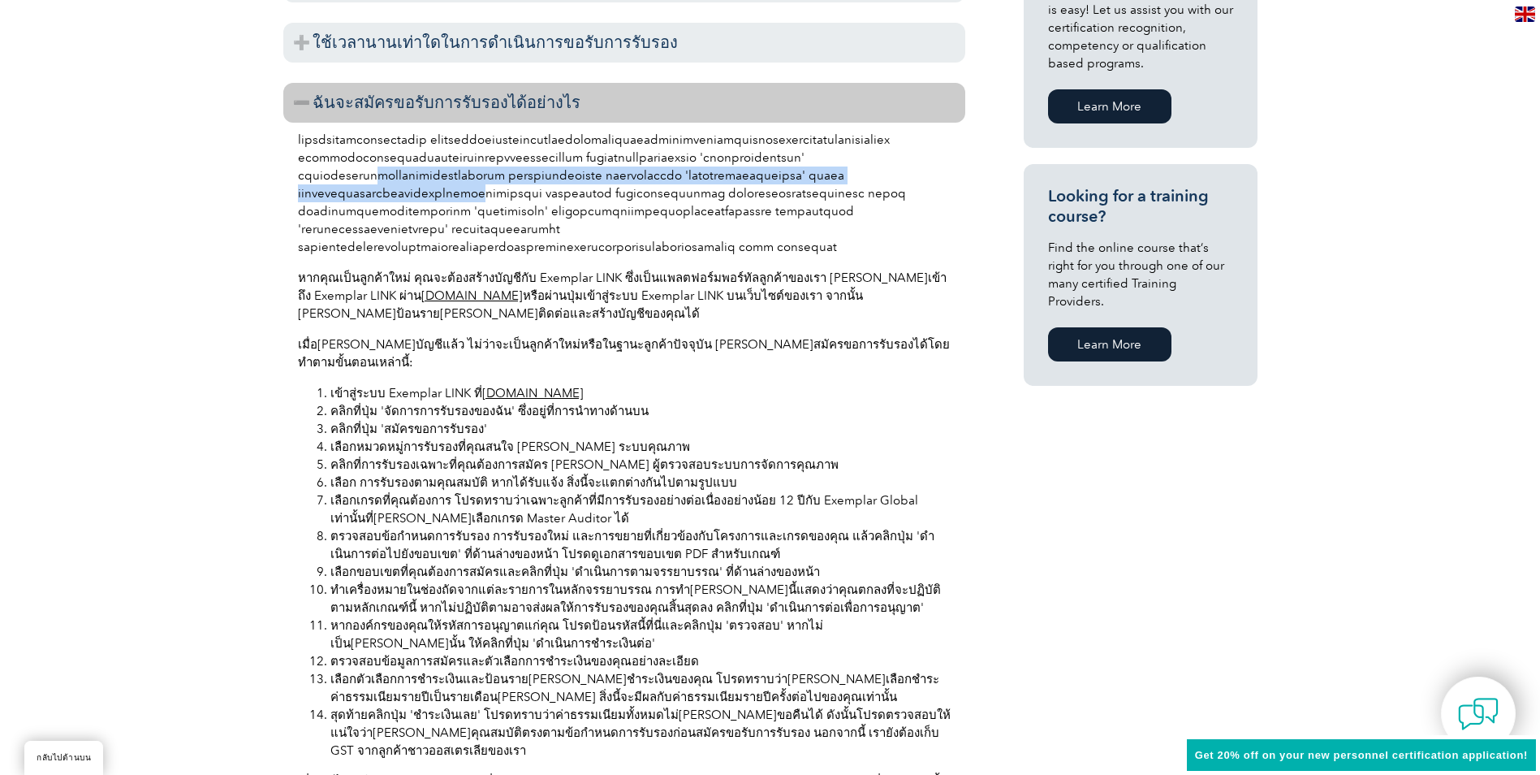
drag, startPoint x: 317, startPoint y: 153, endPoint x: 355, endPoint y: 171, distance: 41.8
click at [355, 171] on p at bounding box center [624, 193] width 653 height 125
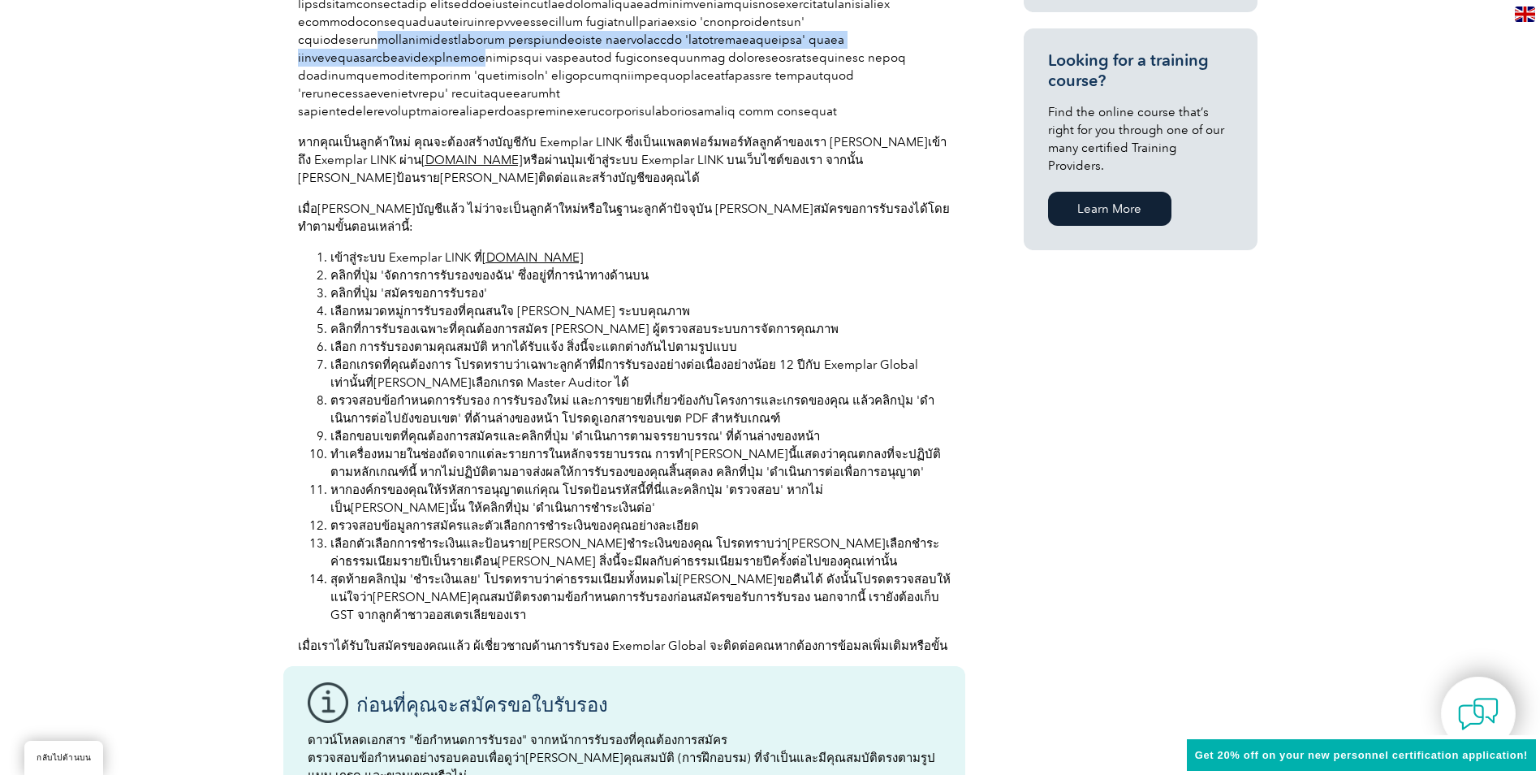
scroll to position [1246, 0]
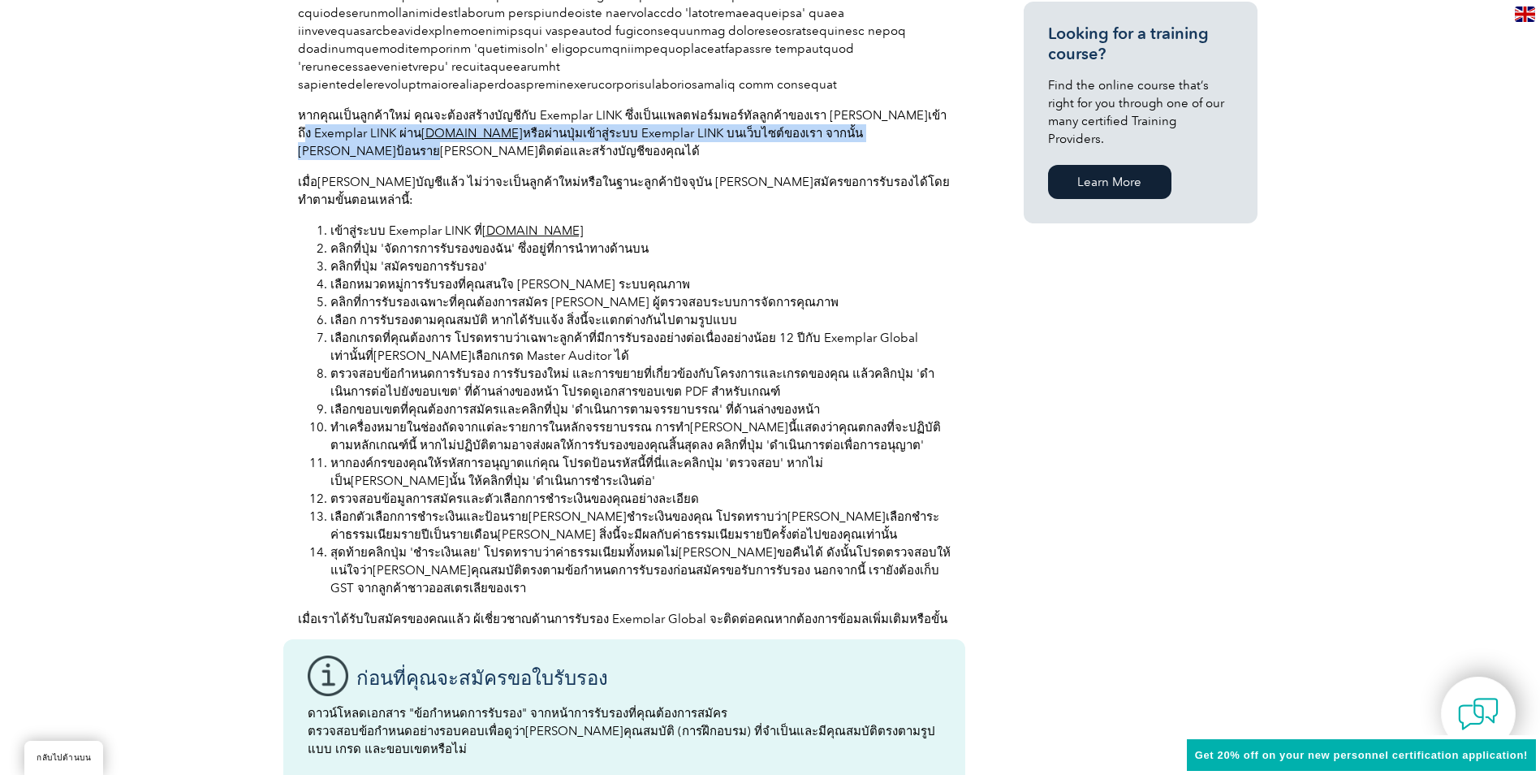
drag, startPoint x: 313, startPoint y: 89, endPoint x: 332, endPoint y: 101, distance: 23.4
click at [332, 106] on p "หากคุณเป็นลูกค้าใหม่ คุณจะต้องสร้างบัญชีกับ Exemplar LINK ซึ่งเป็นแพลตฟอร์มพอร์…" at bounding box center [624, 133] width 653 height 54
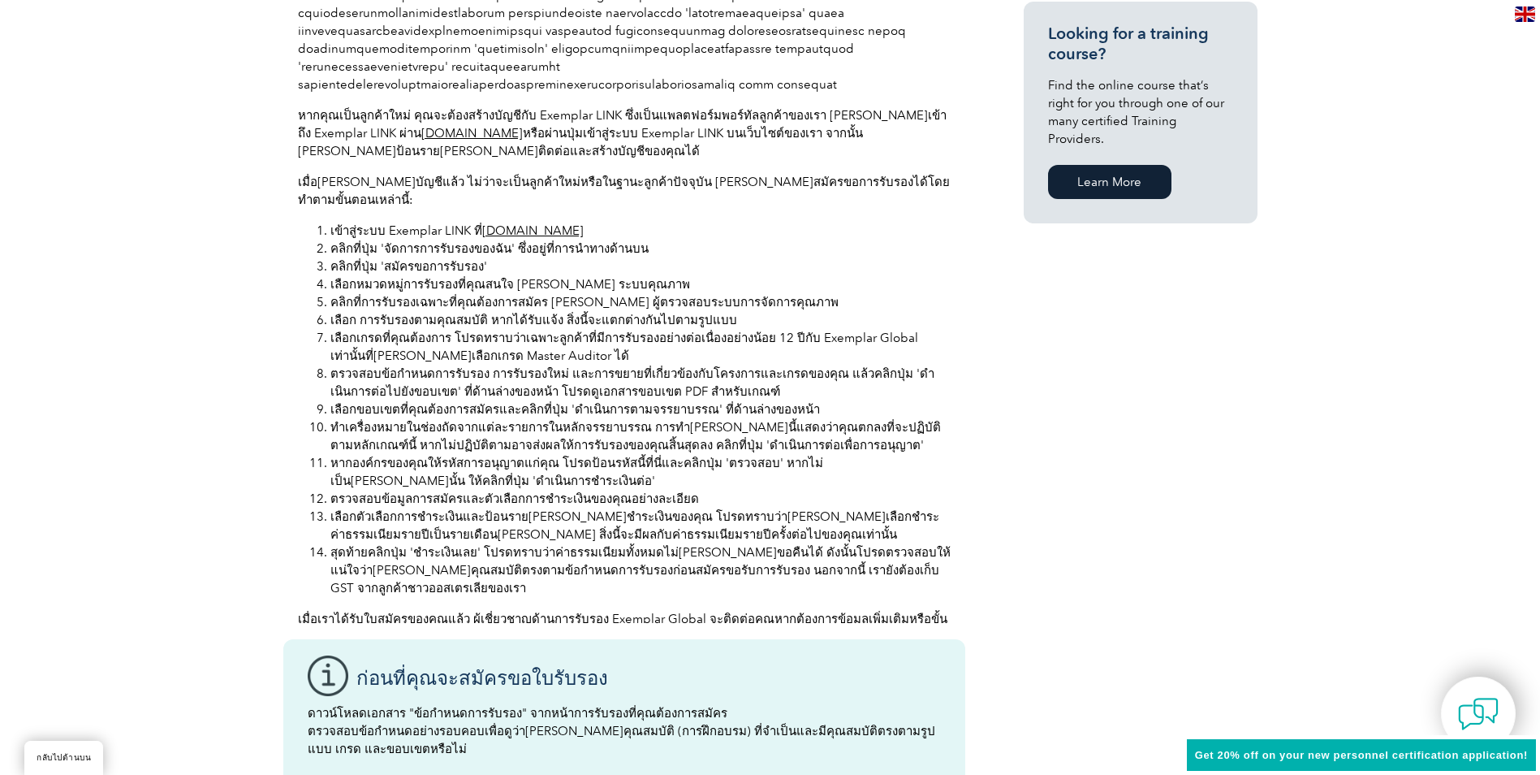
click at [333, 173] on p "เมื่อคุณมีบัญชีแล้ว ไม่ว่าจะเป็นลูกค้าใหม่หรือในฐานะลูกค้าปัจจุบัน คุณสามารถสมั…" at bounding box center [624, 191] width 653 height 36
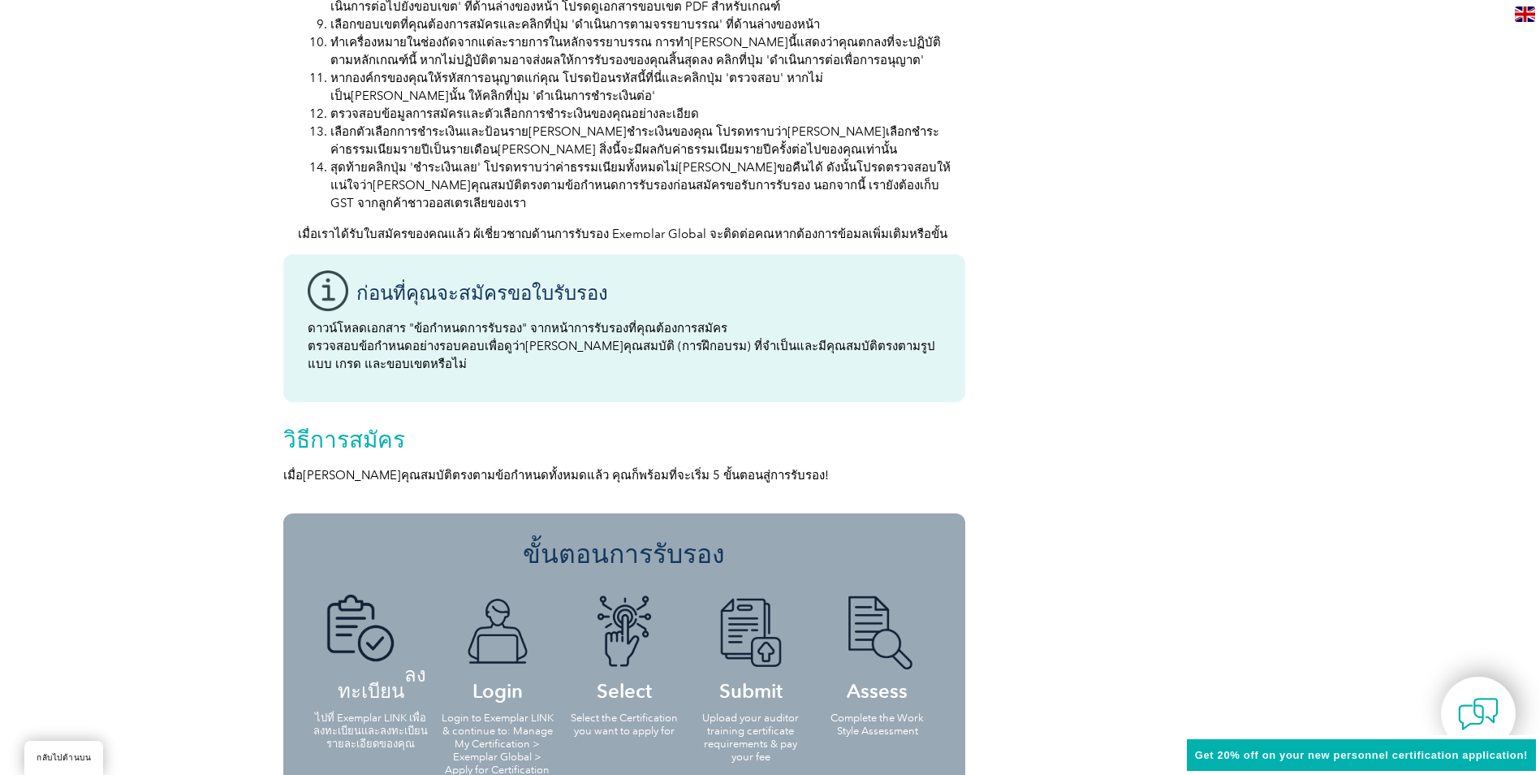
scroll to position [1679, 0]
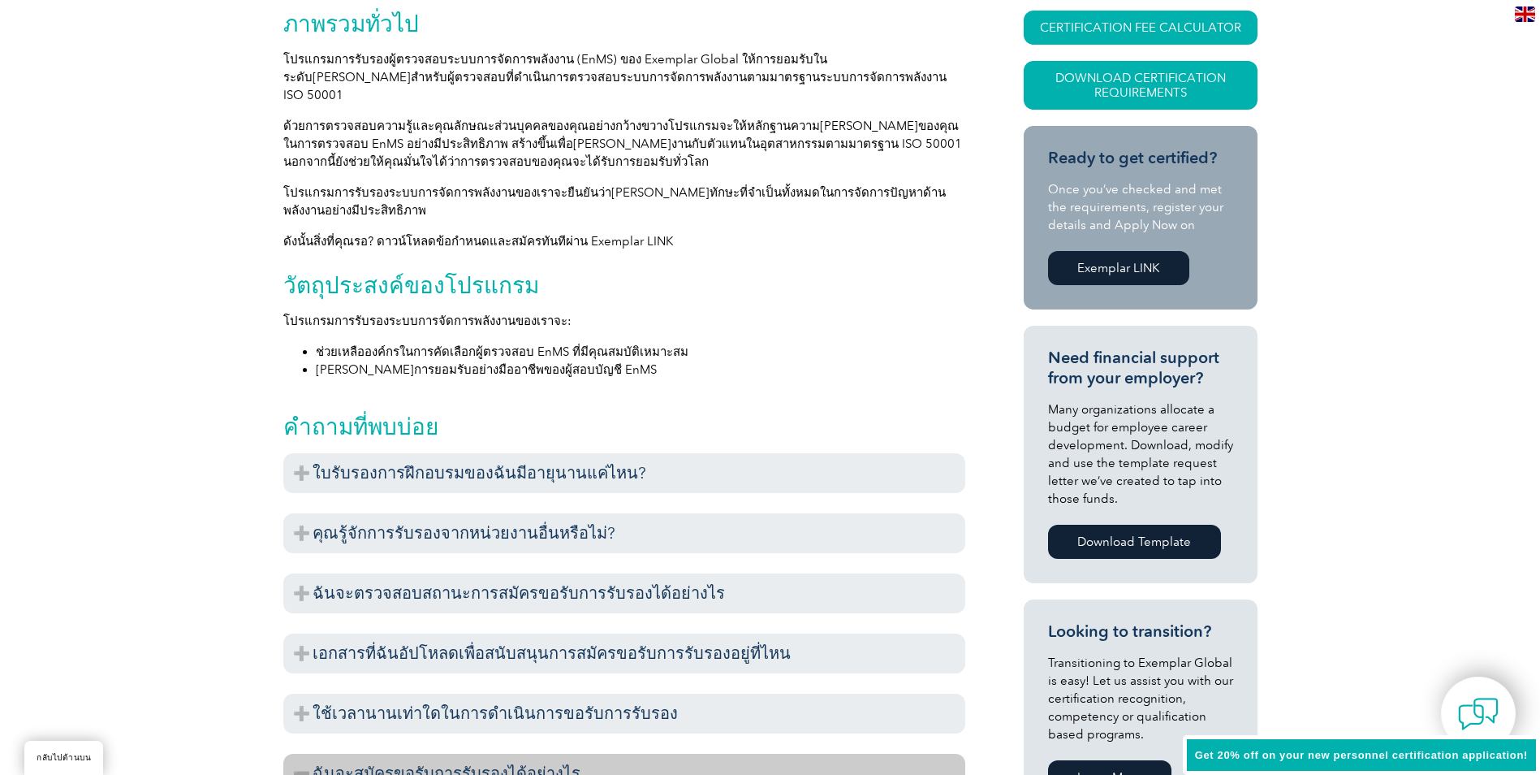
scroll to position [350, 0]
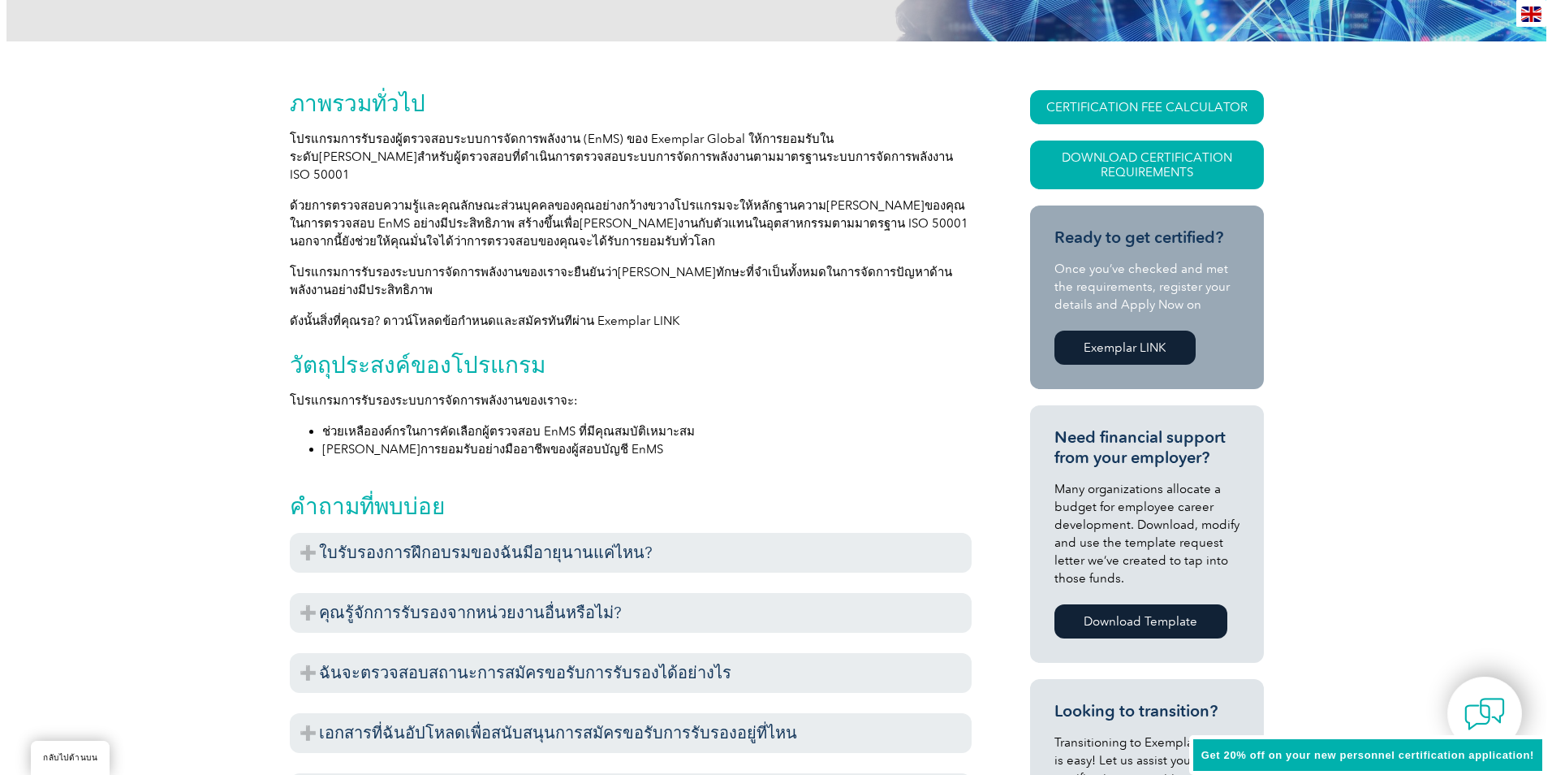
scroll to position [379, 0]
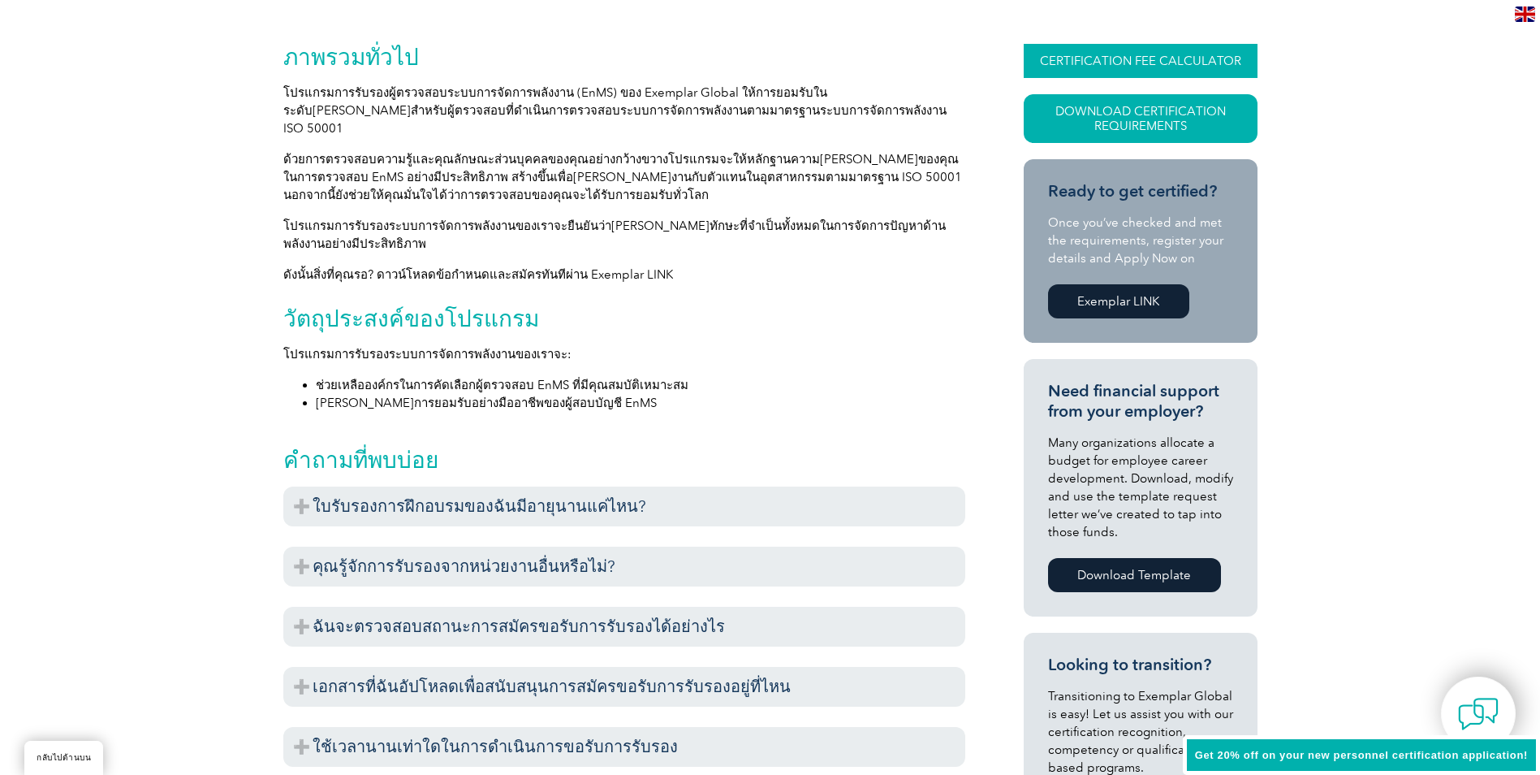
click at [1157, 50] on link "CERTIFICATION FEE CALCULATOR" at bounding box center [1141, 61] width 234 height 34
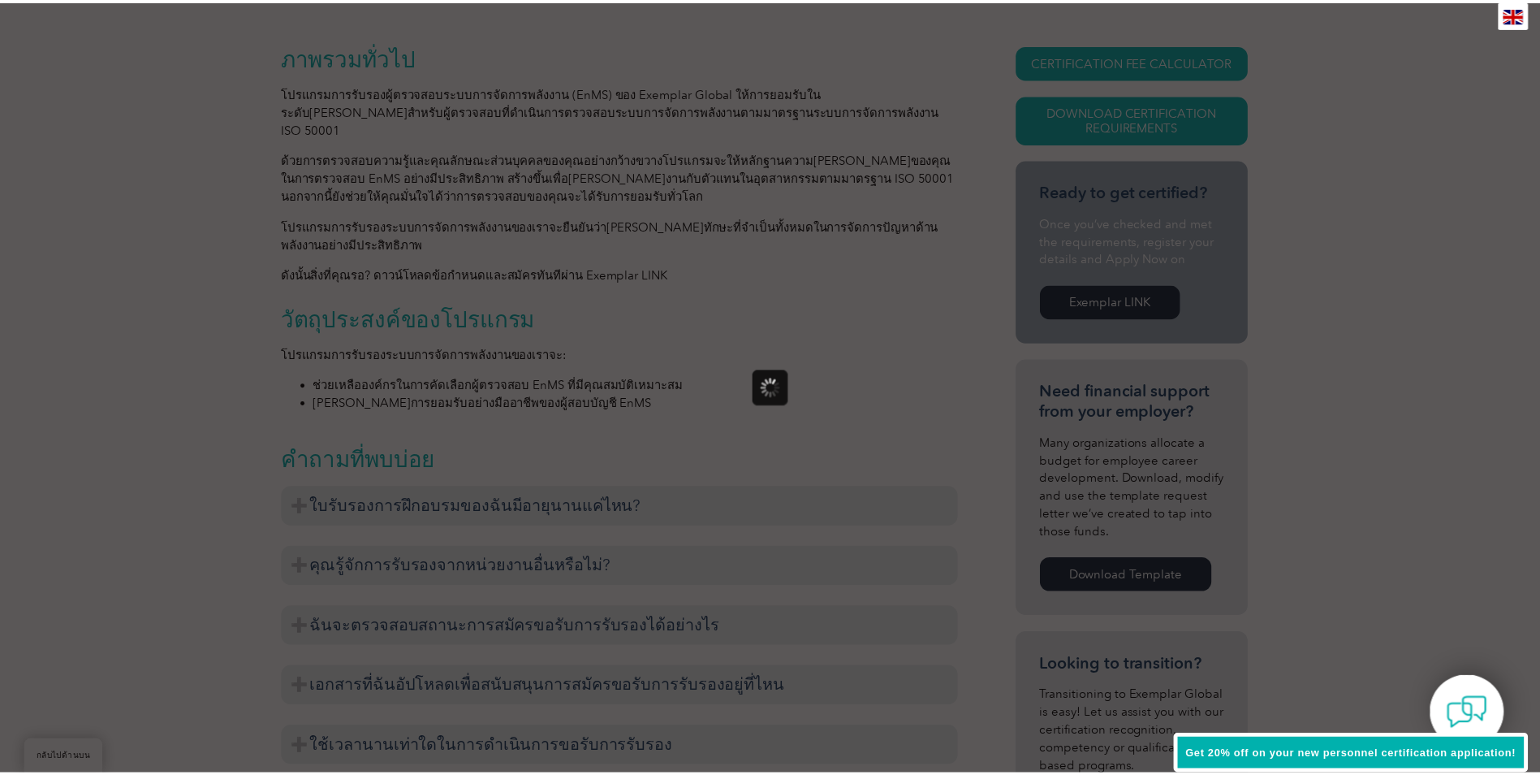
scroll to position [0, 0]
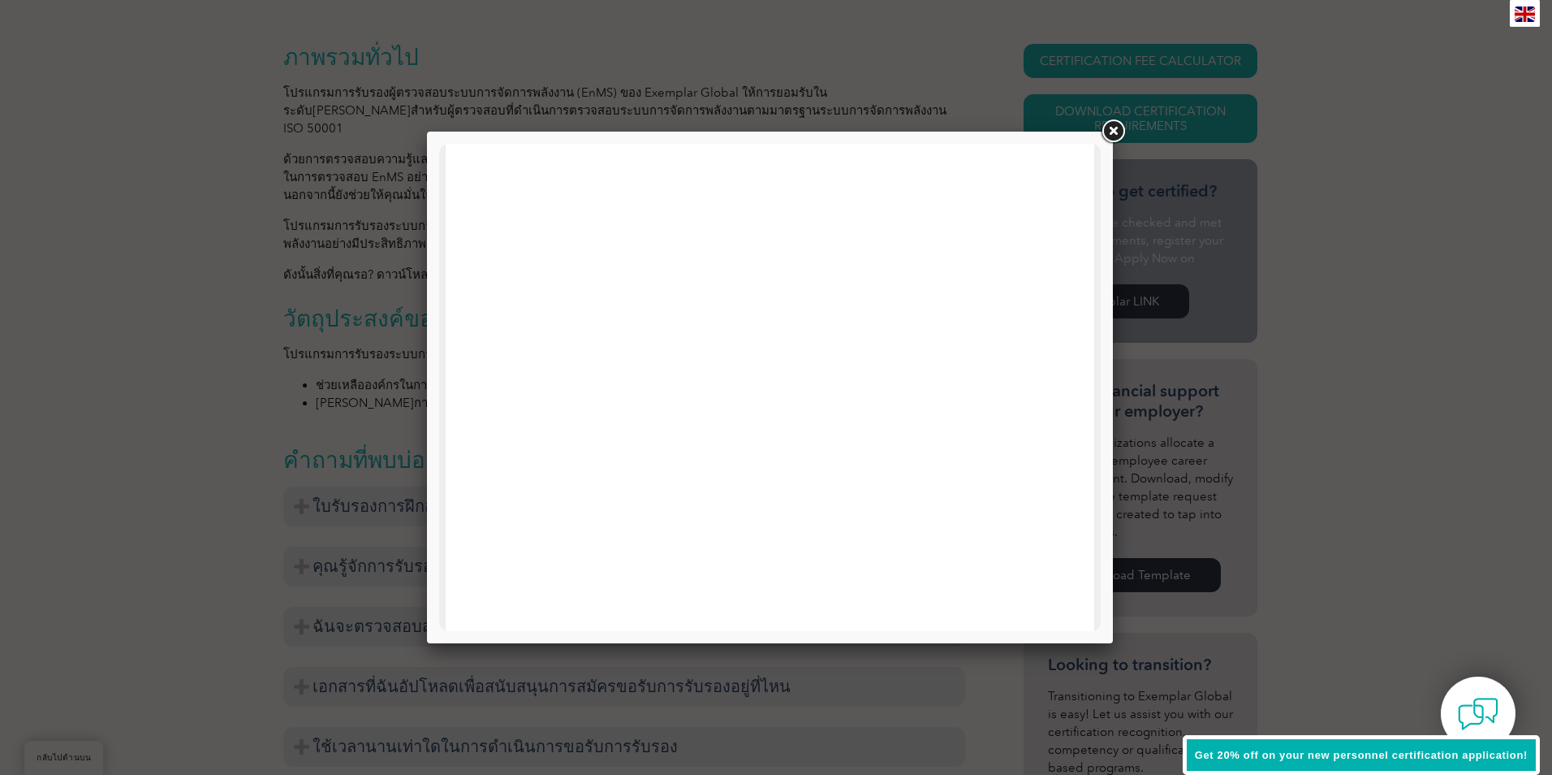
click at [1115, 128] on link at bounding box center [1113, 131] width 29 height 29
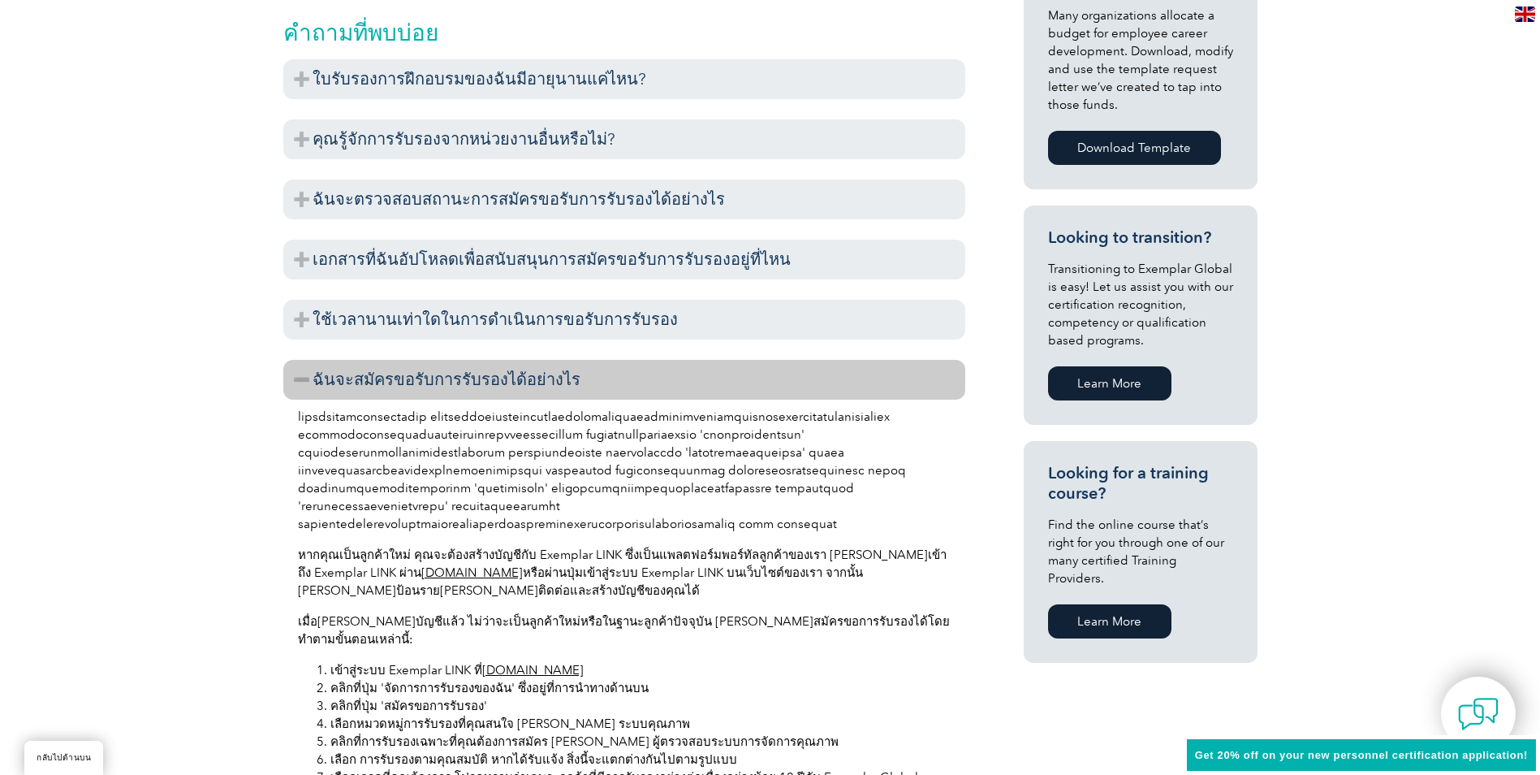
scroll to position [812, 0]
